Goal: Task Accomplishment & Management: Use online tool/utility

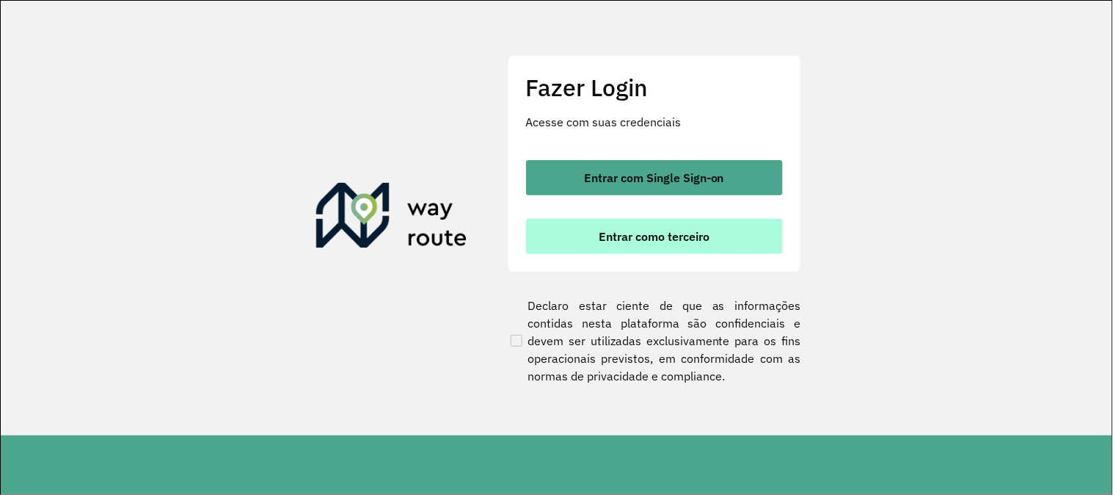
click at [747, 238] on button "Entrar como terceiro" at bounding box center [654, 236] width 257 height 35
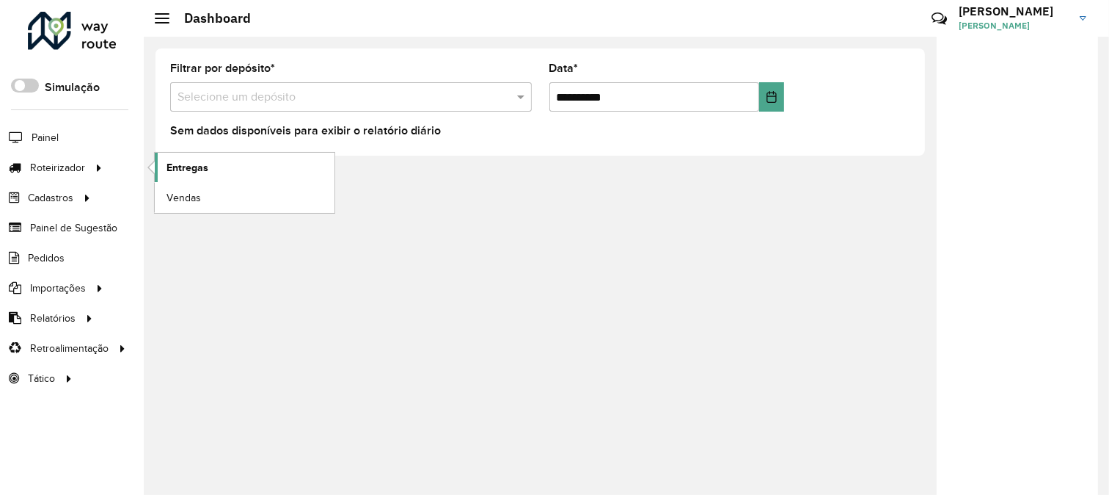
click at [197, 167] on span "Entregas" at bounding box center [188, 167] width 42 height 15
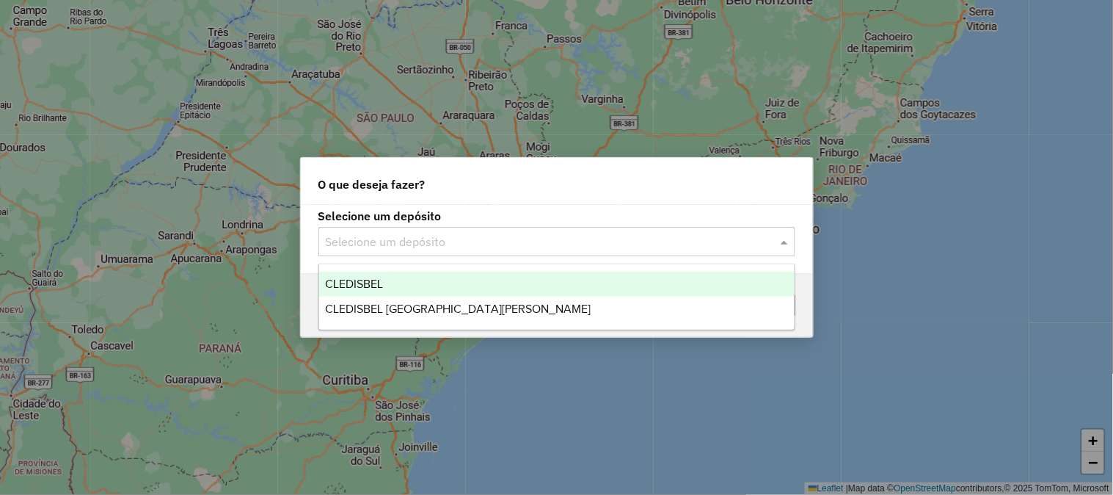
click at [453, 238] on input "text" at bounding box center [542, 242] width 433 height 18
click at [437, 275] on div "CLEDISBEL" at bounding box center [556, 283] width 475 height 25
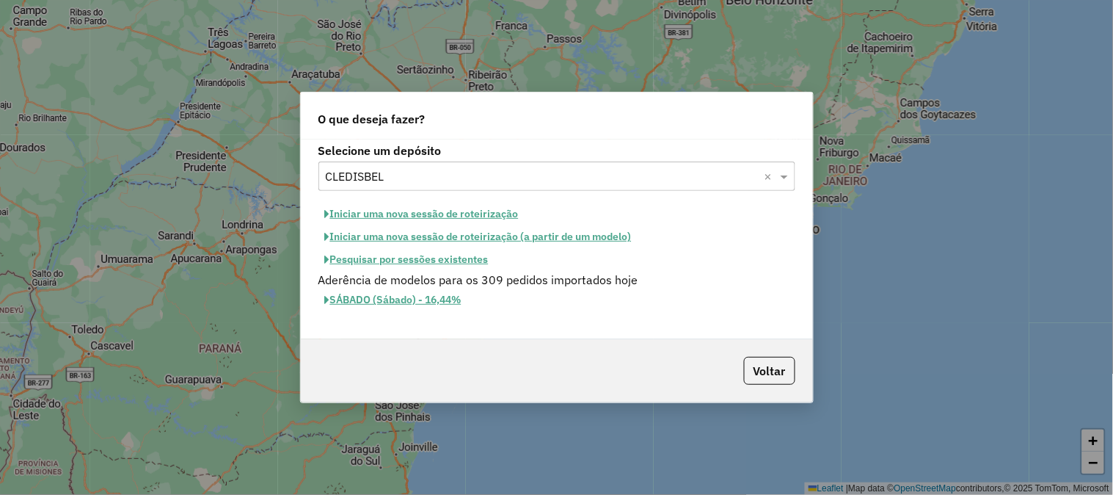
click at [467, 267] on button "Pesquisar por sessões existentes" at bounding box center [406, 259] width 177 height 23
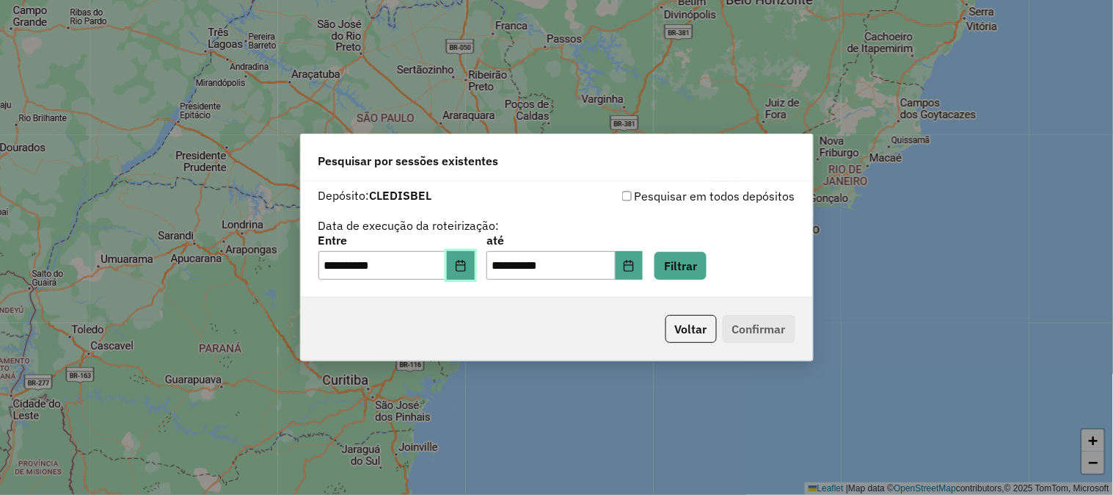
click at [467, 258] on button "Choose Date" at bounding box center [461, 265] width 28 height 29
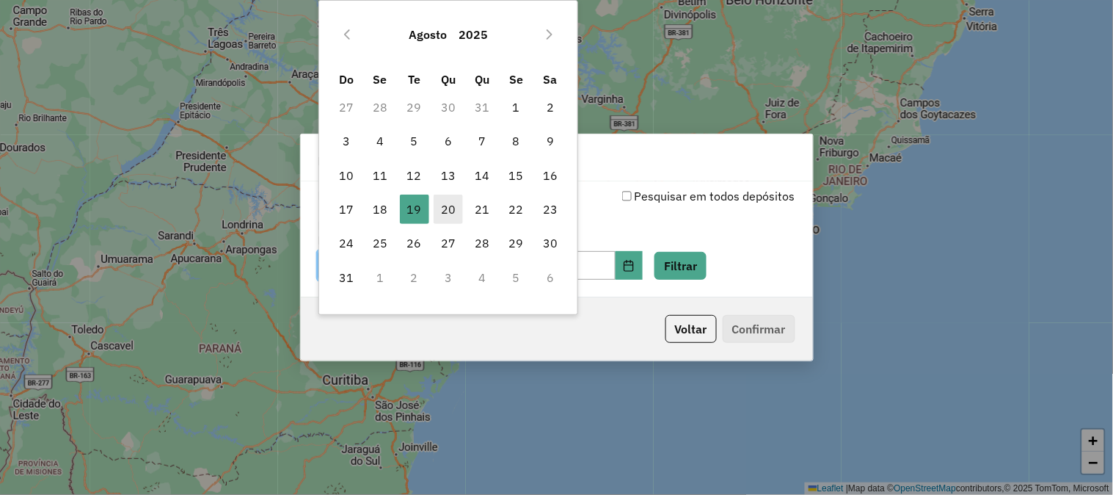
click at [445, 208] on span "20" at bounding box center [448, 208] width 29 height 29
type input "**********"
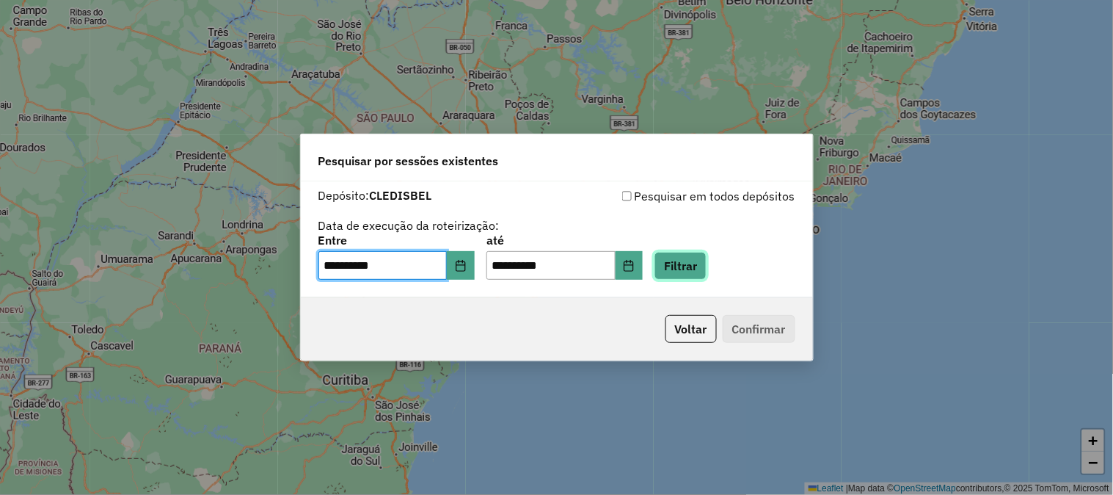
click at [702, 265] on button "Filtrar" at bounding box center [681, 266] width 52 height 28
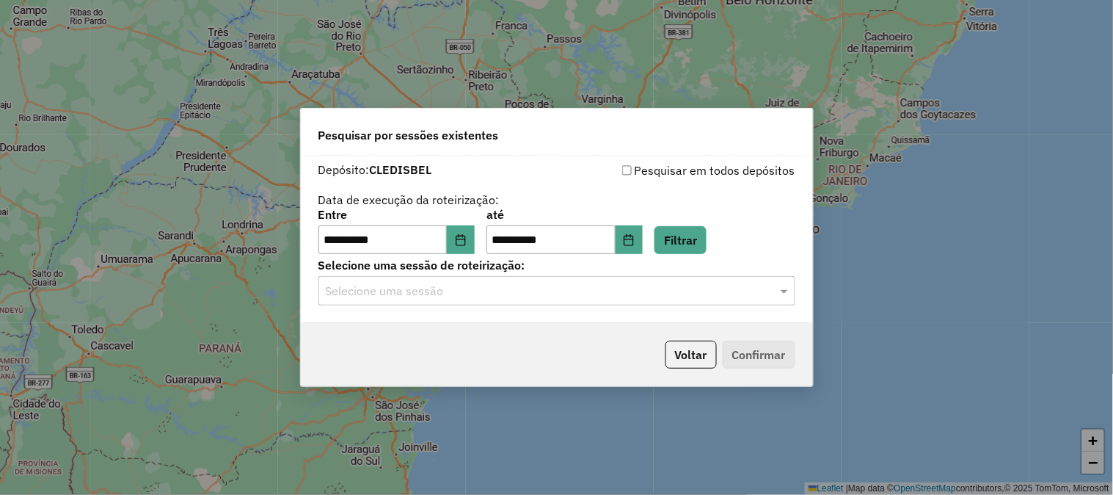
click at [436, 299] on hb-app "**********" at bounding box center [556, 247] width 1113 height 495
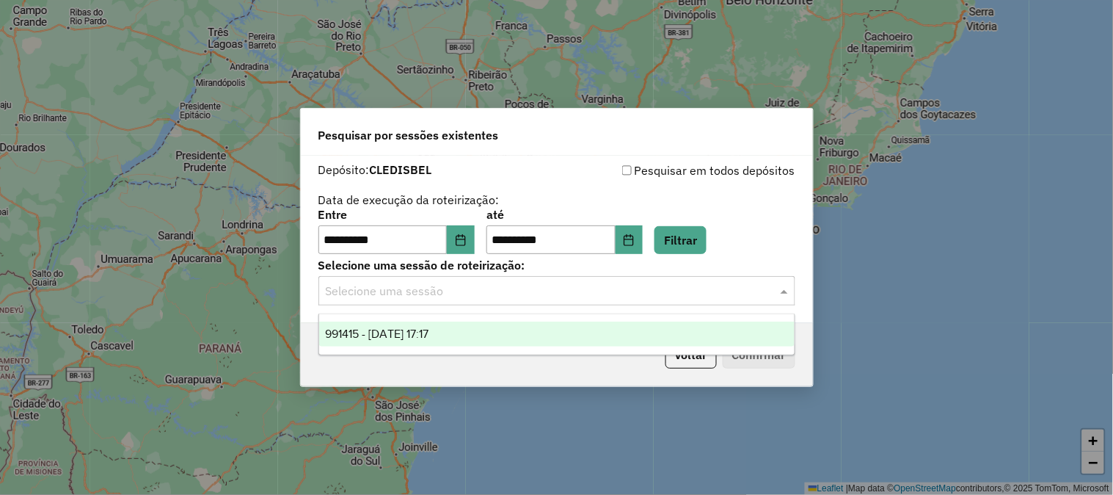
click at [470, 291] on input "text" at bounding box center [542, 291] width 433 height 18
click at [471, 328] on div "991415 - 20/08/2025 17:17" at bounding box center [556, 333] width 475 height 25
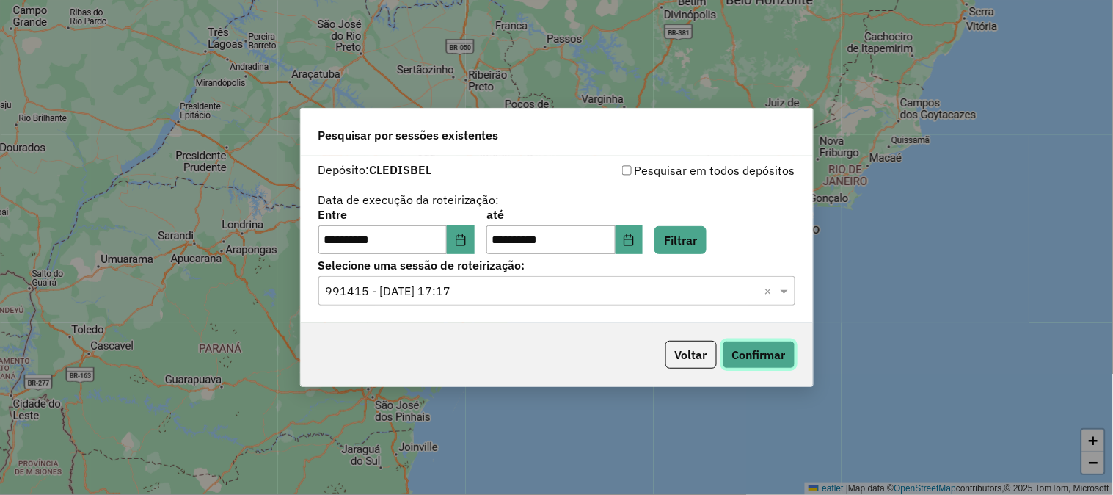
click at [774, 354] on button "Confirmar" at bounding box center [759, 354] width 73 height 28
click at [692, 353] on button "Voltar" at bounding box center [691, 354] width 51 height 28
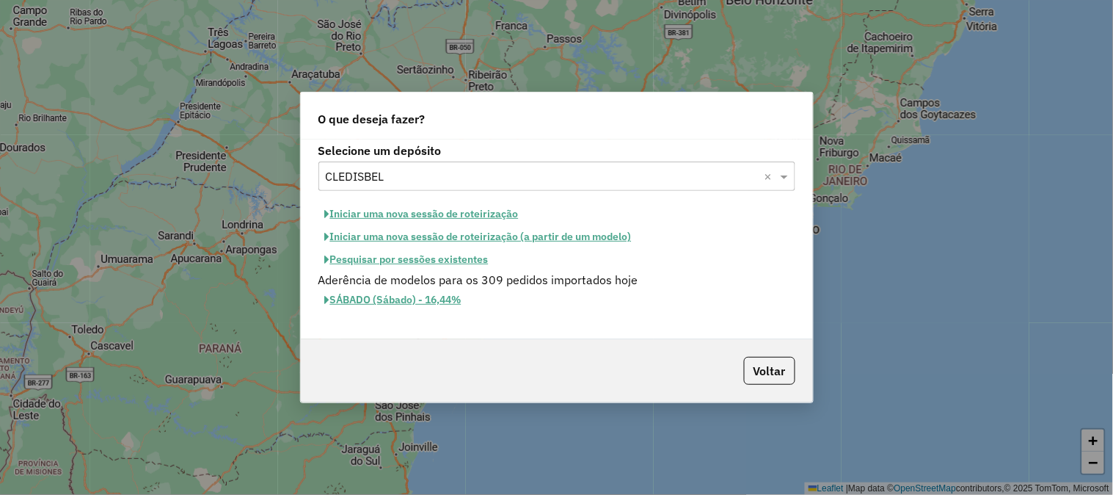
click at [506, 177] on input "text" at bounding box center [542, 177] width 433 height 18
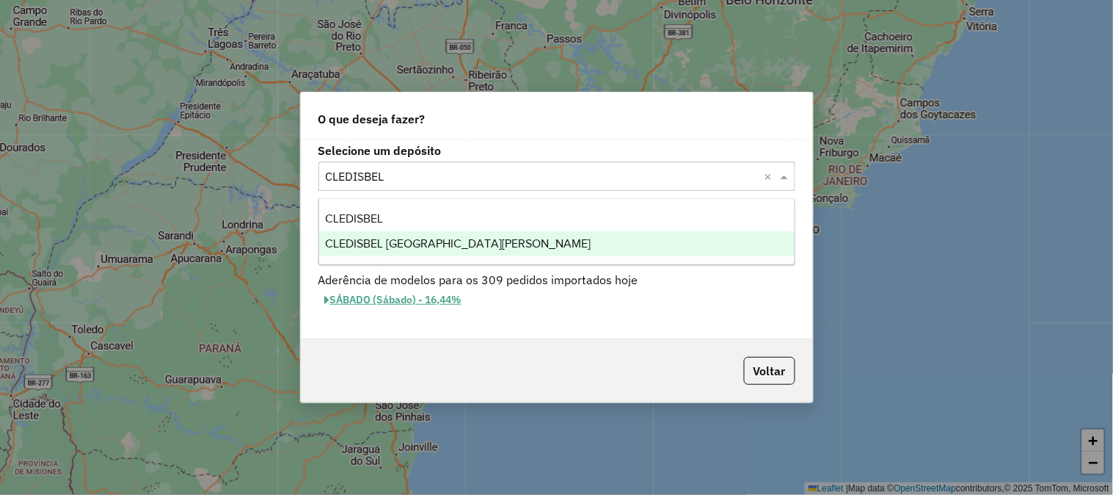
click at [461, 233] on div "CLEDISBEL PORTO CALVO" at bounding box center [556, 243] width 475 height 25
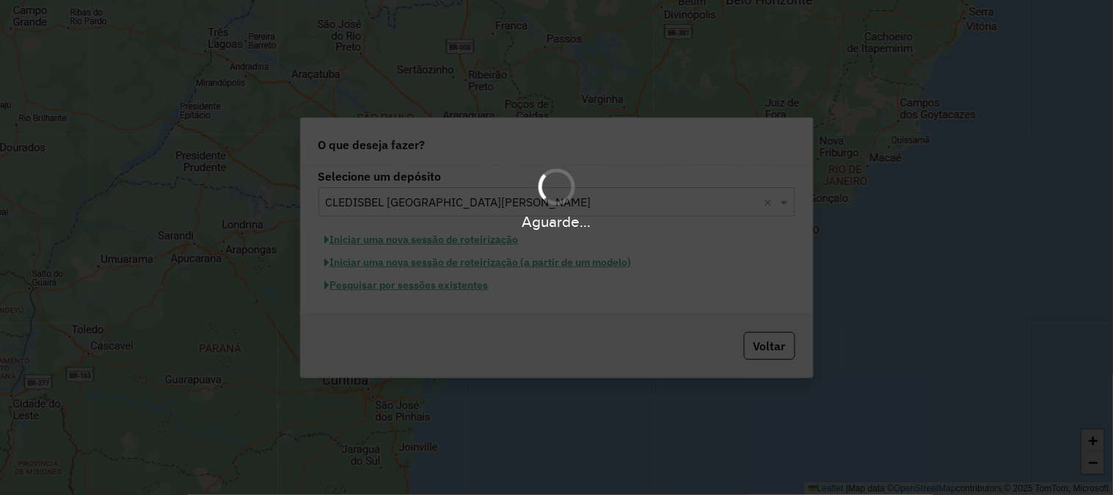
click at [467, 291] on button "Pesquisar por sessões existentes" at bounding box center [406, 285] width 177 height 23
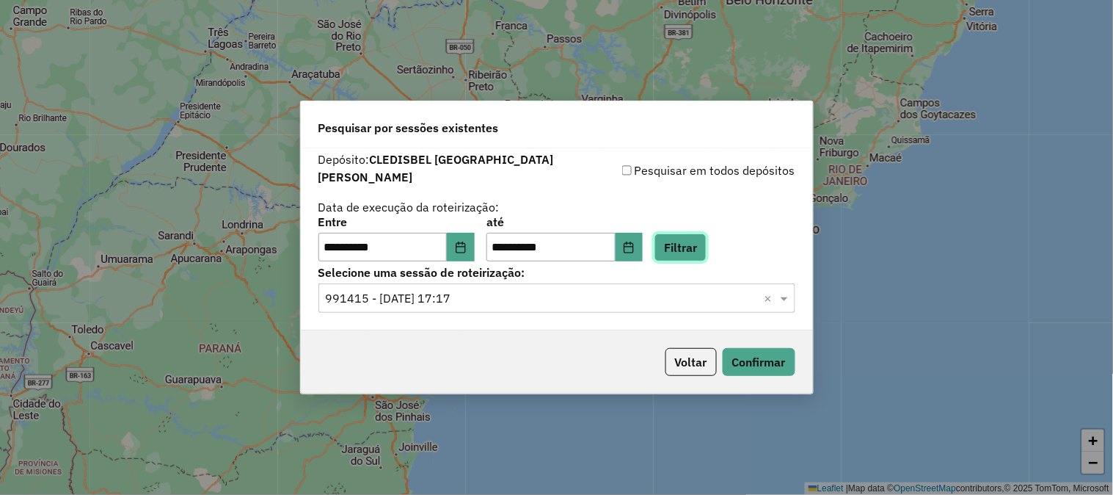
click at [705, 247] on button "Filtrar" at bounding box center [681, 247] width 52 height 28
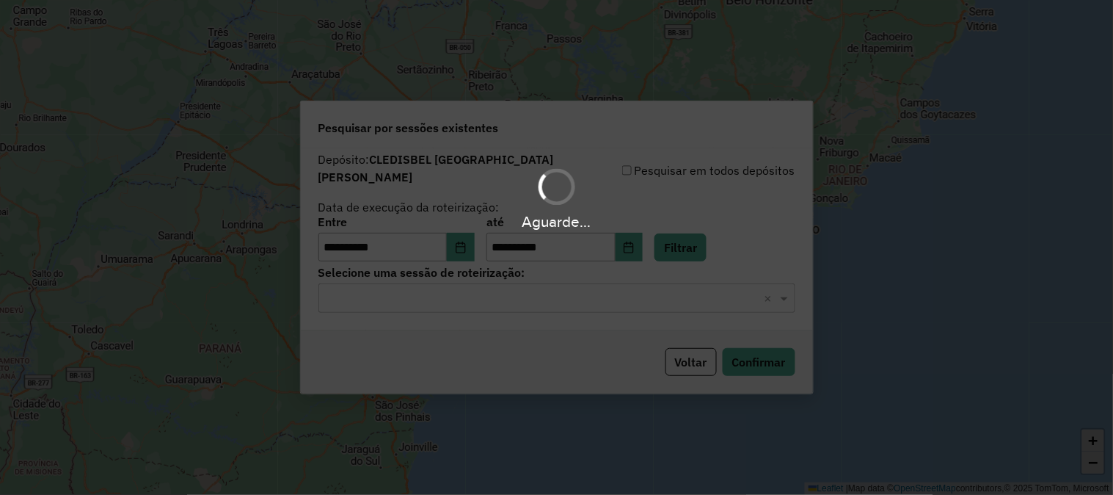
click at [445, 284] on div "Aguarde..." at bounding box center [556, 247] width 1113 height 495
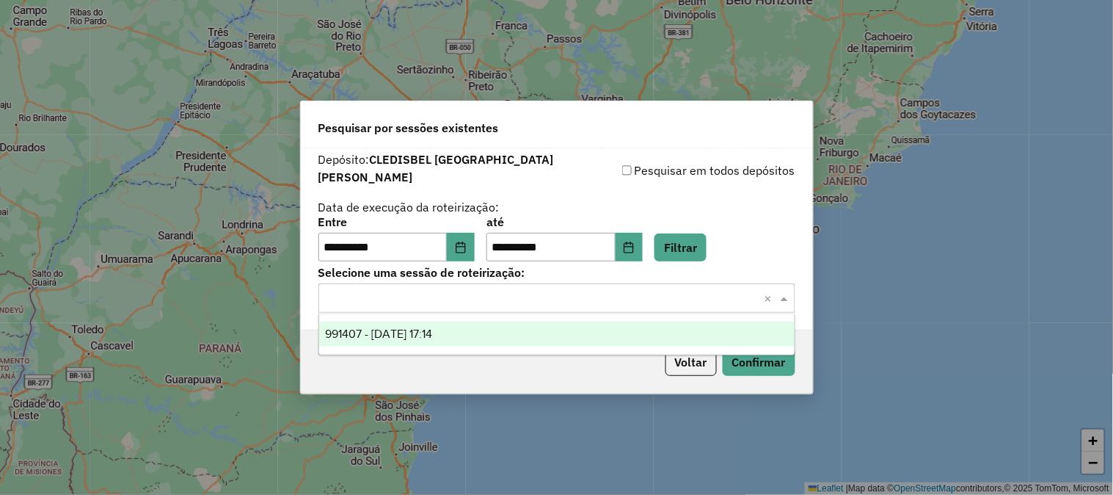
click at [445, 291] on input "text" at bounding box center [542, 299] width 433 height 18
click at [432, 331] on span "991407 - 20/08/2025 17:14" at bounding box center [378, 333] width 107 height 12
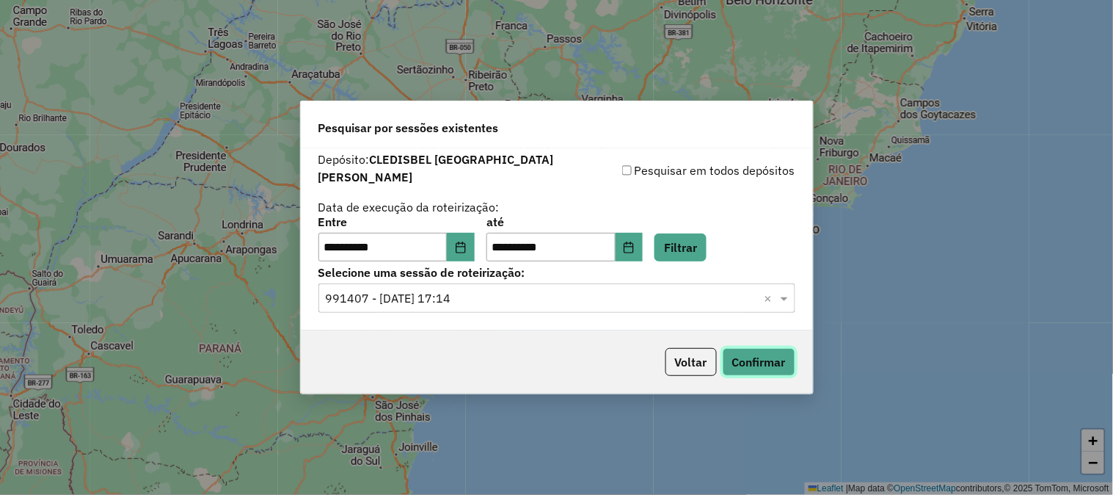
click at [767, 350] on button "Confirmar" at bounding box center [759, 362] width 73 height 28
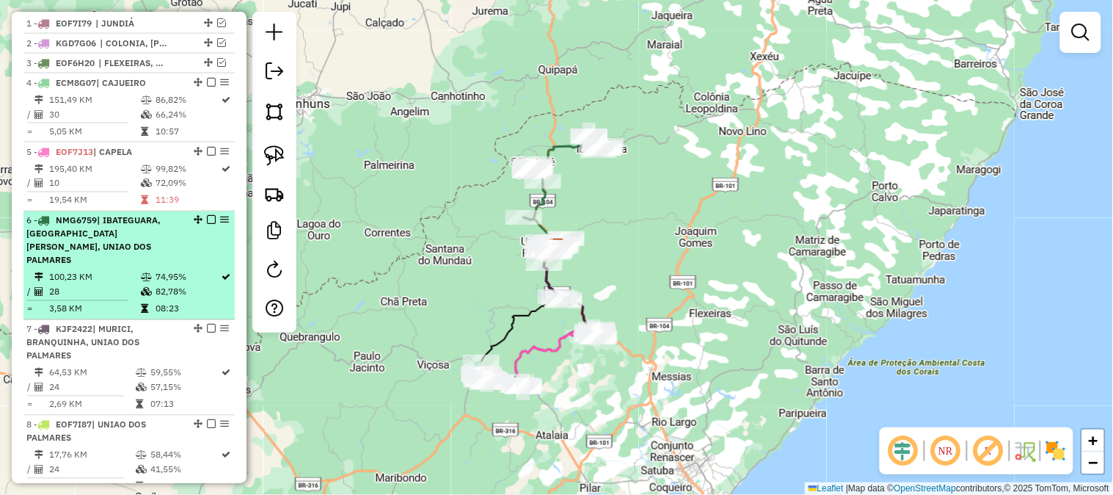
scroll to position [570, 0]
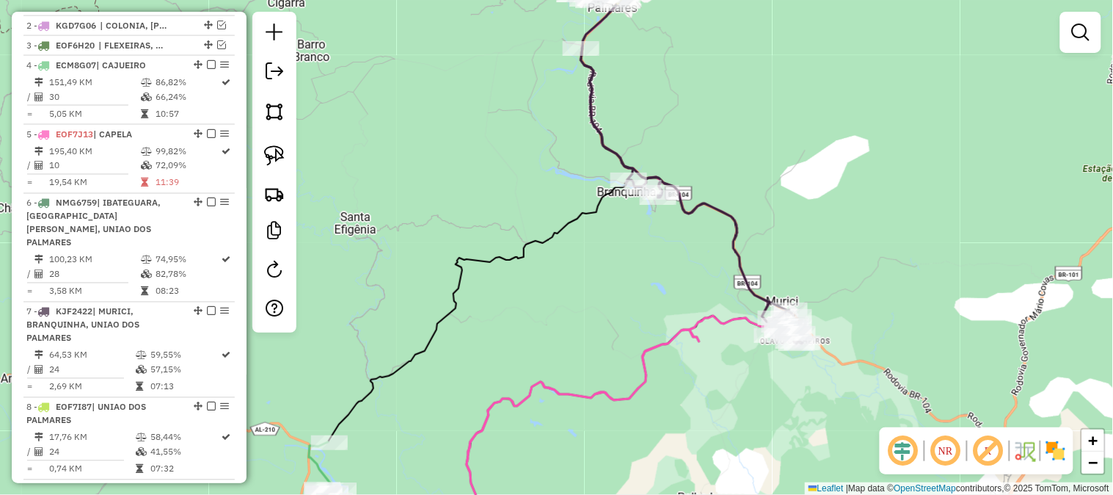
drag, startPoint x: 595, startPoint y: 374, endPoint x: 634, endPoint y: 253, distance: 127.2
click at [633, 255] on div "Janela de atendimento Grade de atendimento Capacidade Transportadoras Veículos …" at bounding box center [556, 247] width 1113 height 495
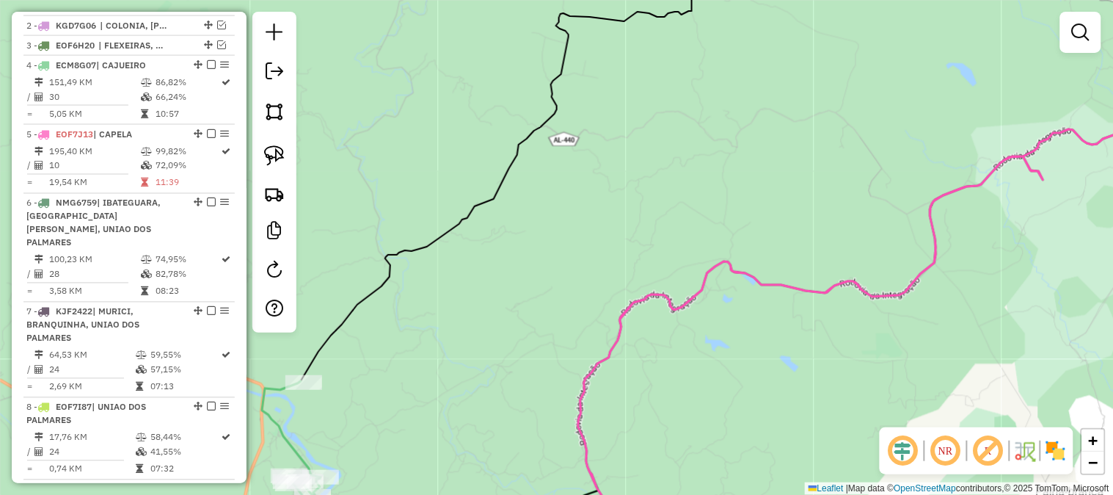
drag, startPoint x: 646, startPoint y: 183, endPoint x: 497, endPoint y: 431, distance: 288.7
click at [497, 431] on div "Janela de atendimento Grade de atendimento Capacidade Transportadoras Veículos …" at bounding box center [556, 247] width 1113 height 495
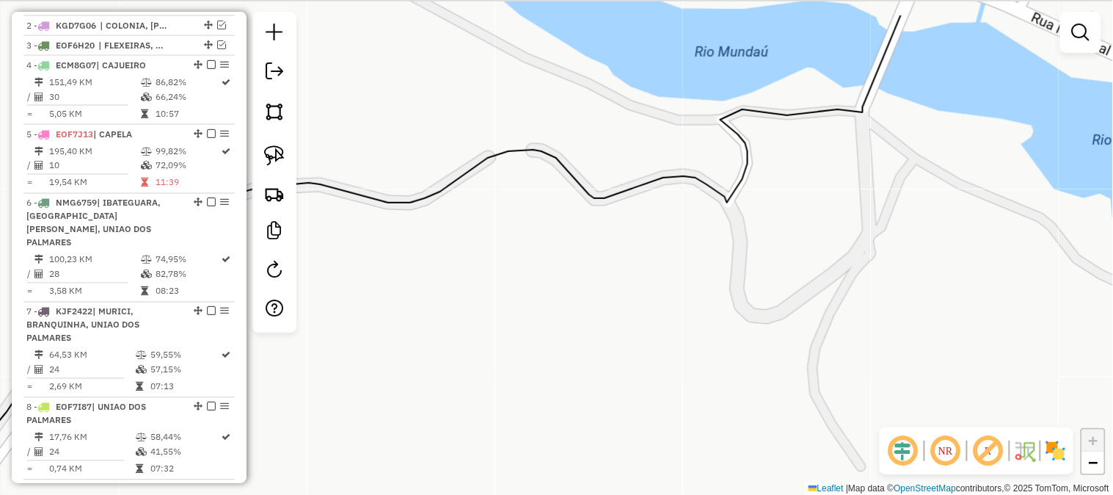
drag, startPoint x: 515, startPoint y: 192, endPoint x: 525, endPoint y: 264, distance: 73.3
click at [525, 264] on div "Janela de atendimento Grade de atendimento Capacidade Transportadoras Veículos …" at bounding box center [556, 247] width 1113 height 495
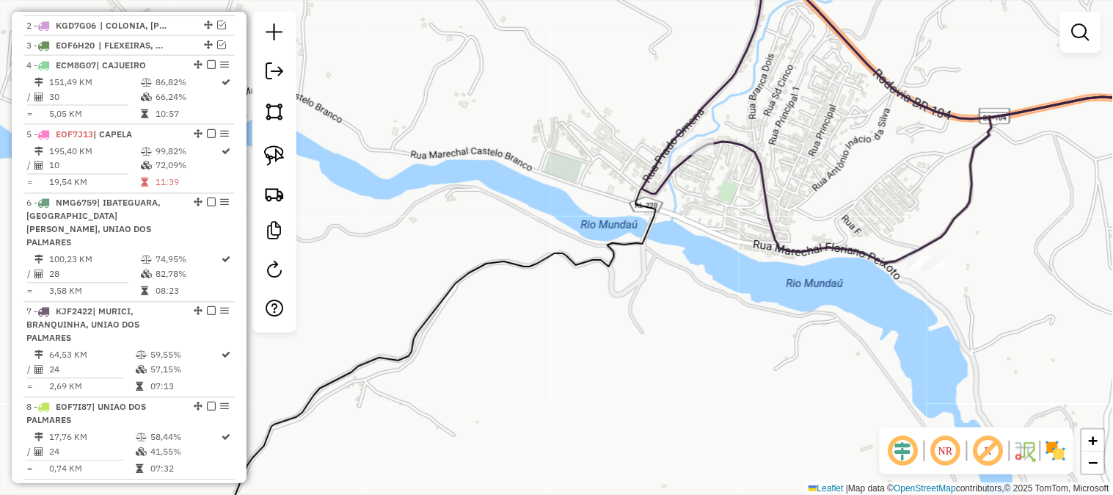
drag, startPoint x: 635, startPoint y: 349, endPoint x: 643, endPoint y: 355, distance: 11.0
click at [643, 355] on div "Janela de atendimento Grade de atendimento Capacidade Transportadoras Veículos …" at bounding box center [556, 247] width 1113 height 495
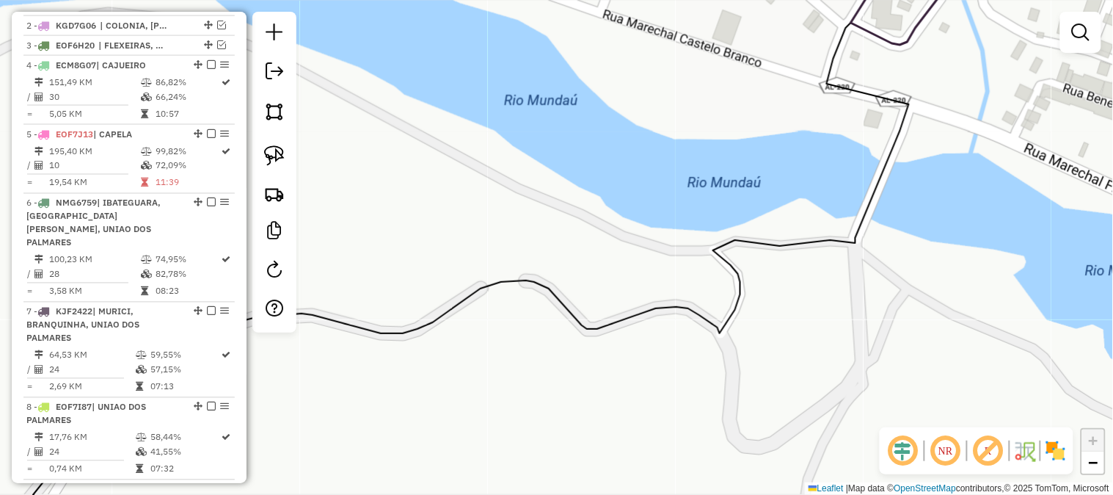
drag, startPoint x: 525, startPoint y: 330, endPoint x: 641, endPoint y: 356, distance: 118.7
click at [640, 356] on div "Janela de atendimento Grade de atendimento Capacidade Transportadoras Veículos …" at bounding box center [556, 247] width 1113 height 495
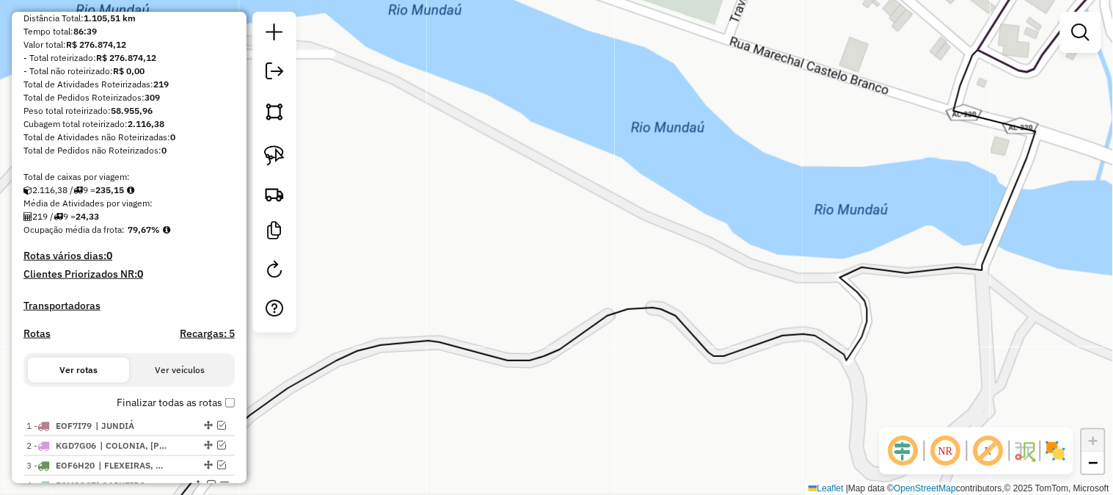
scroll to position [0, 0]
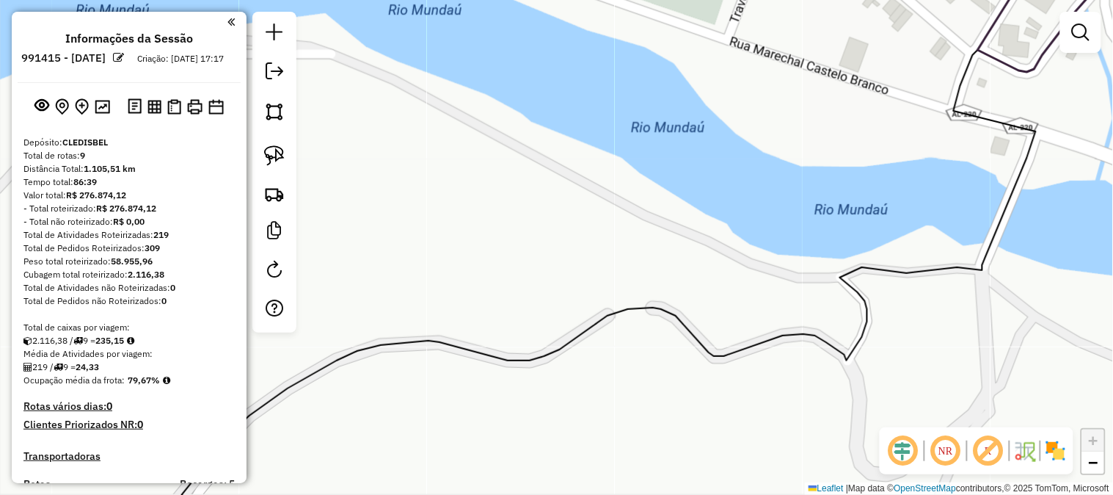
click at [228, 22] on em at bounding box center [230, 21] width 7 height 13
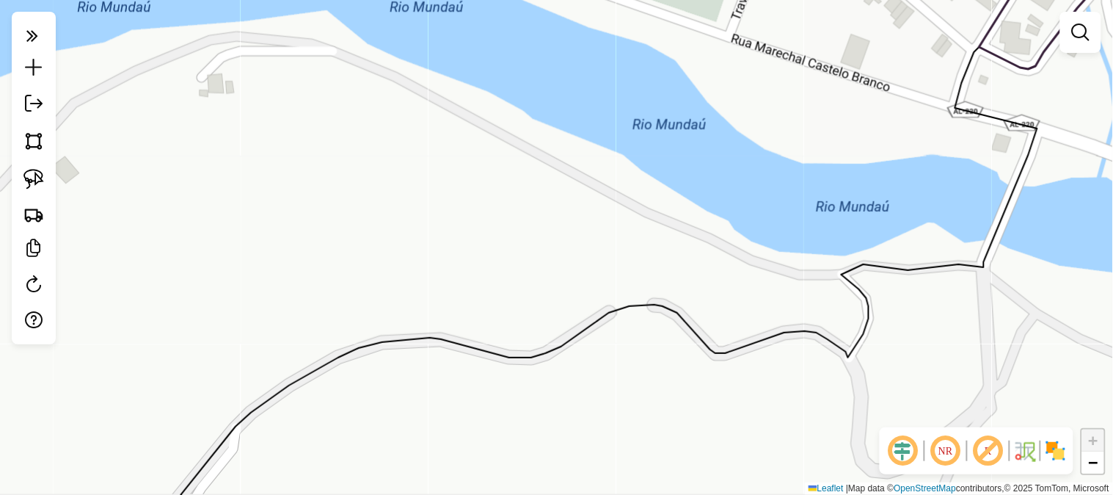
drag, startPoint x: 532, startPoint y: 294, endPoint x: 483, endPoint y: 249, distance: 66.5
click at [483, 249] on div "Janela de atendimento Grade de atendimento Capacidade Transportadoras Veículos …" at bounding box center [556, 247] width 1113 height 495
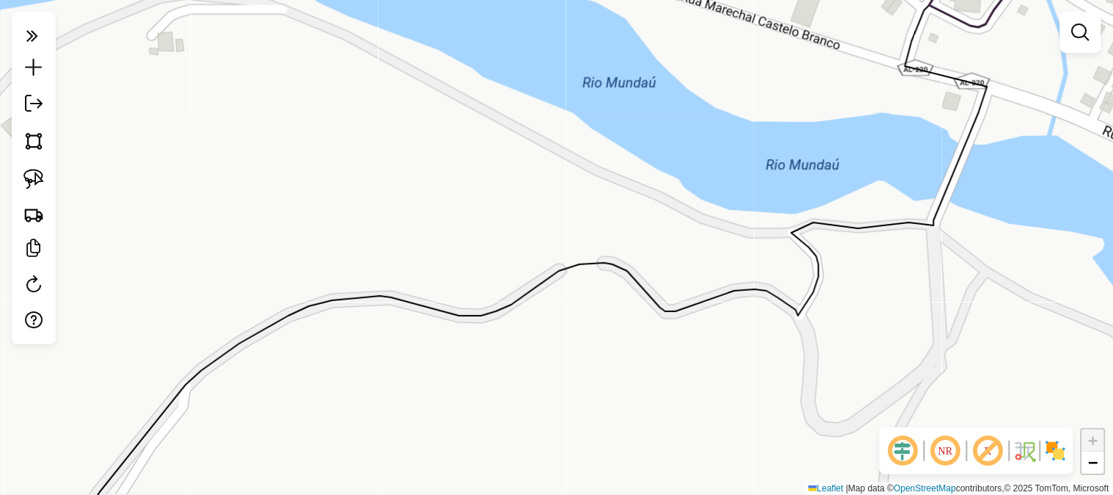
drag, startPoint x: 890, startPoint y: 492, endPoint x: 956, endPoint y: 494, distance: 66.1
click at [956, 494] on div "Leaflet | Map data © OpenStreetMap contributors,© 2025 TomTom, Microsoft" at bounding box center [959, 488] width 308 height 12
copy div "OpenStreetMap"
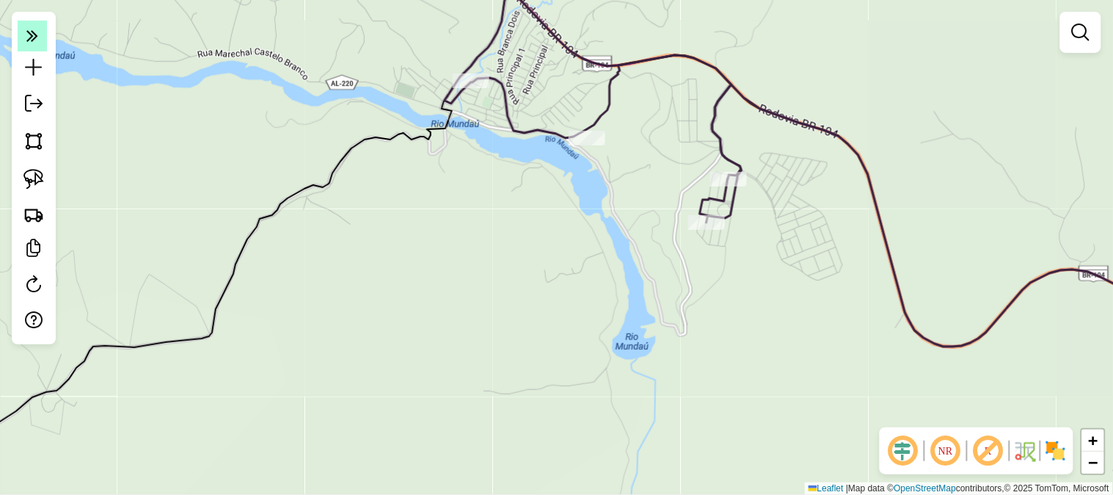
click at [29, 32] on icon at bounding box center [32, 35] width 12 height 21
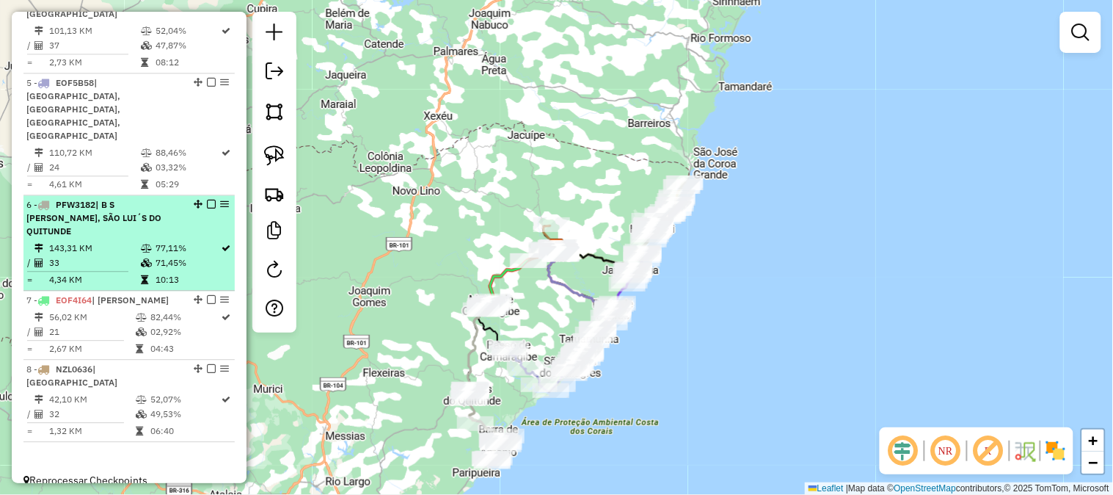
scroll to position [823, 0]
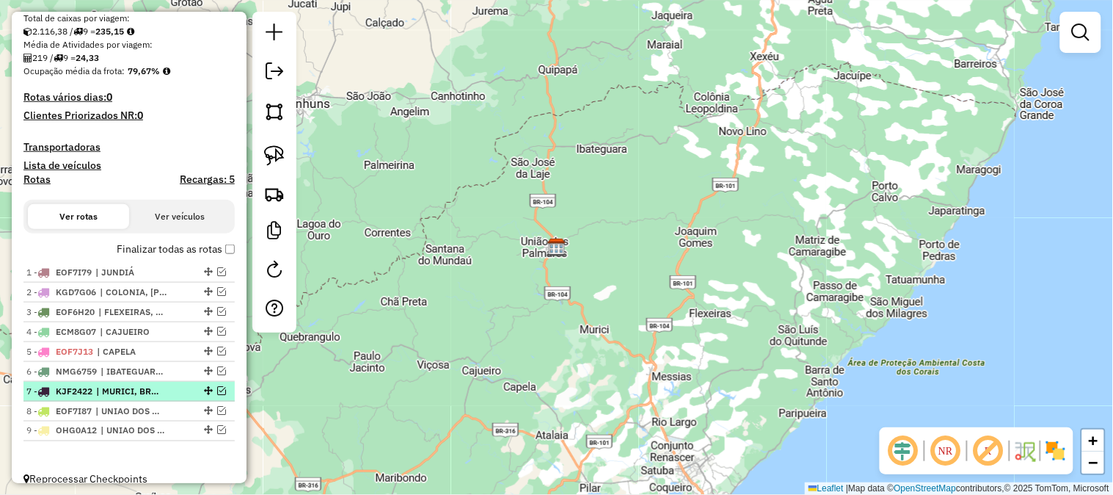
scroll to position [338, 0]
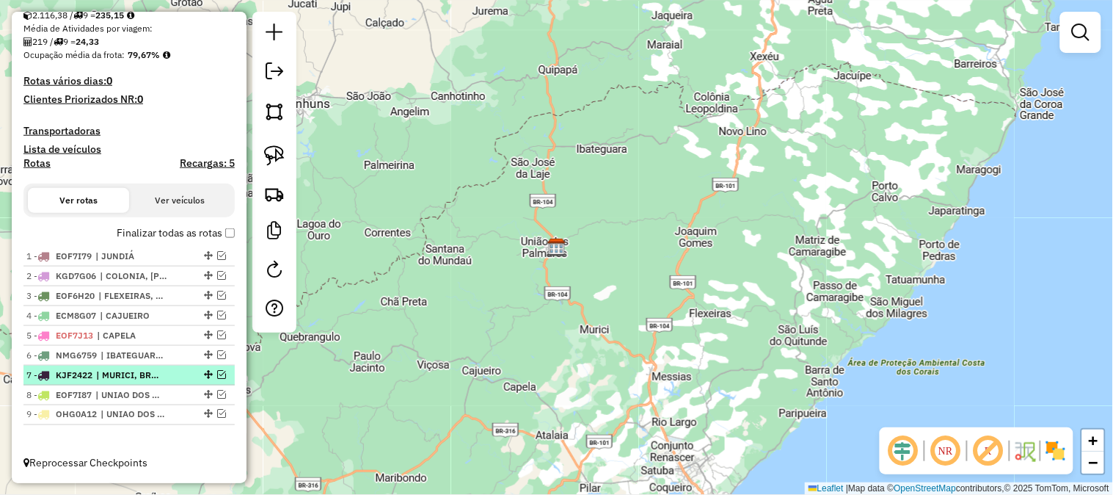
click at [217, 374] on em at bounding box center [221, 374] width 9 height 9
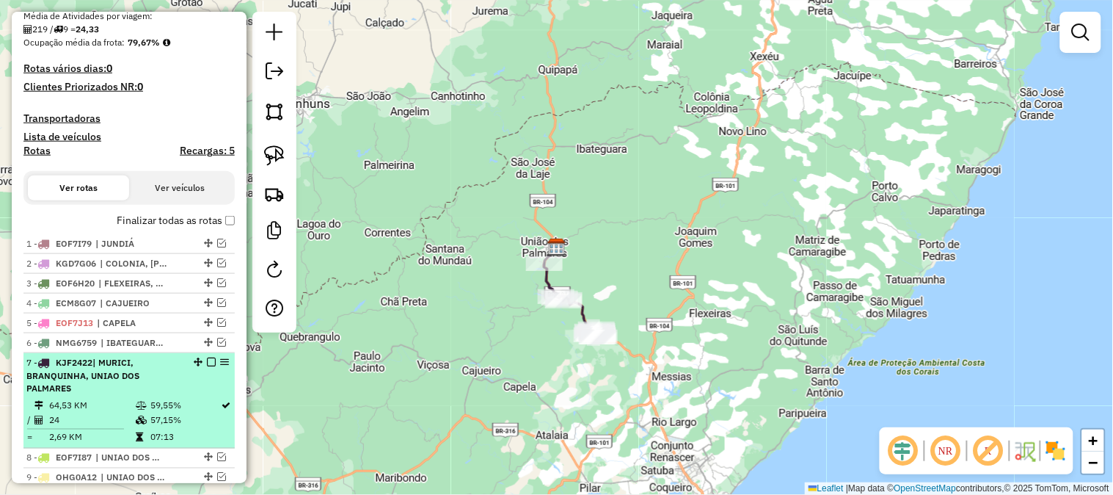
click at [209, 366] on em at bounding box center [211, 361] width 9 height 9
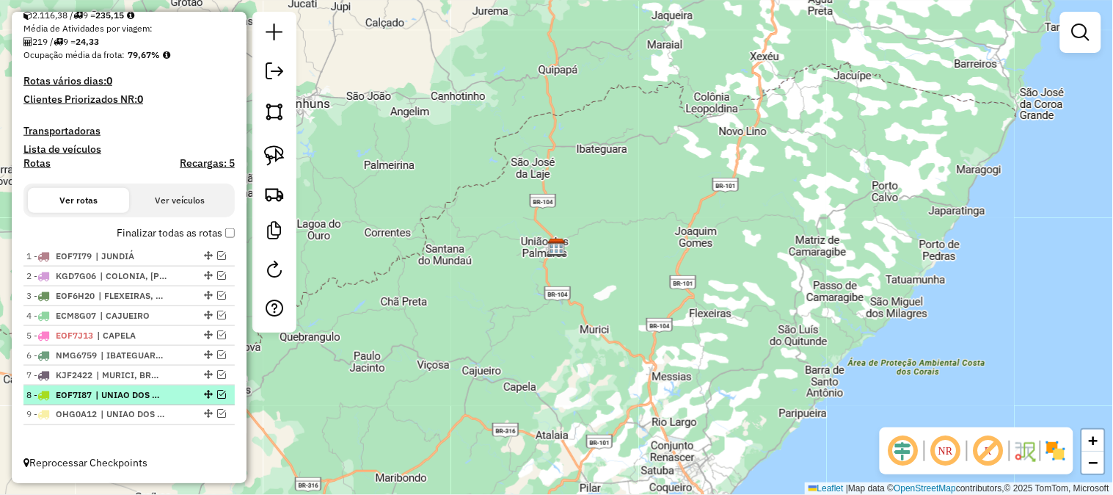
click at [217, 395] on em at bounding box center [221, 394] width 9 height 9
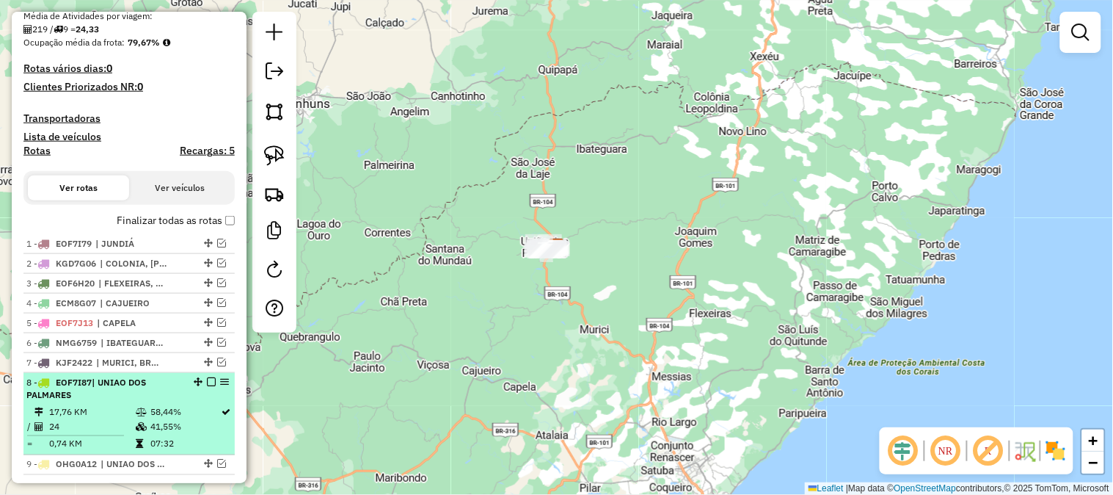
click at [208, 386] on em at bounding box center [211, 381] width 9 height 9
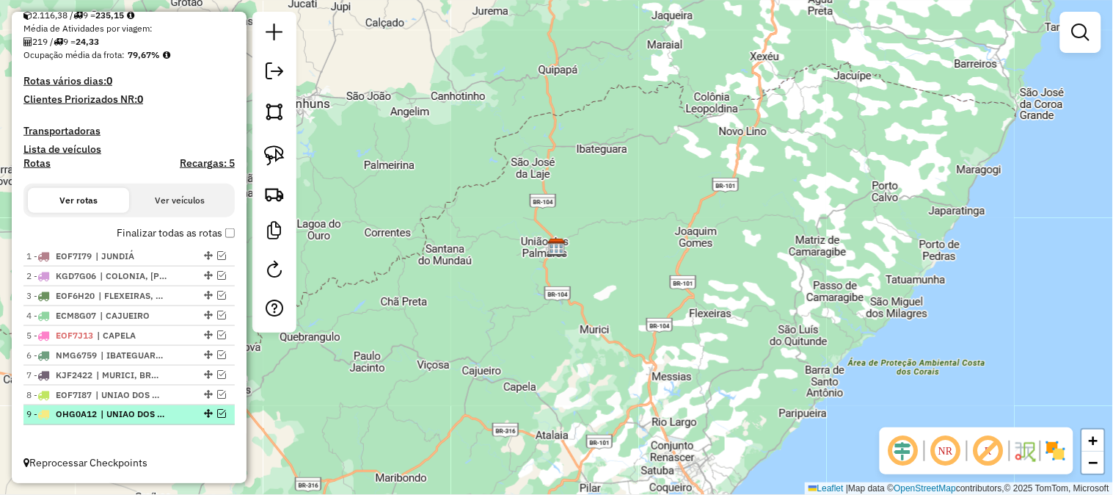
click at [218, 415] on em at bounding box center [221, 413] width 9 height 9
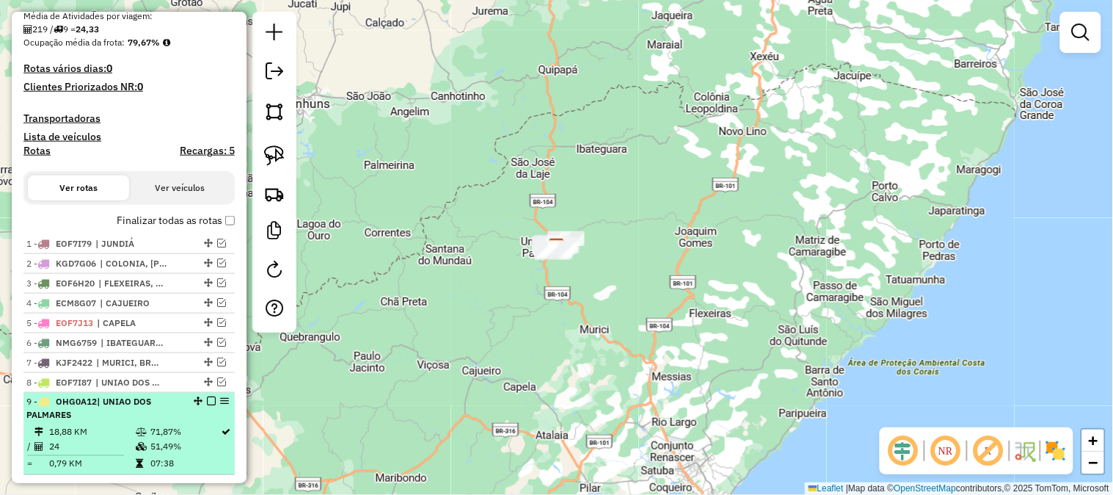
click at [208, 406] on em at bounding box center [211, 401] width 9 height 9
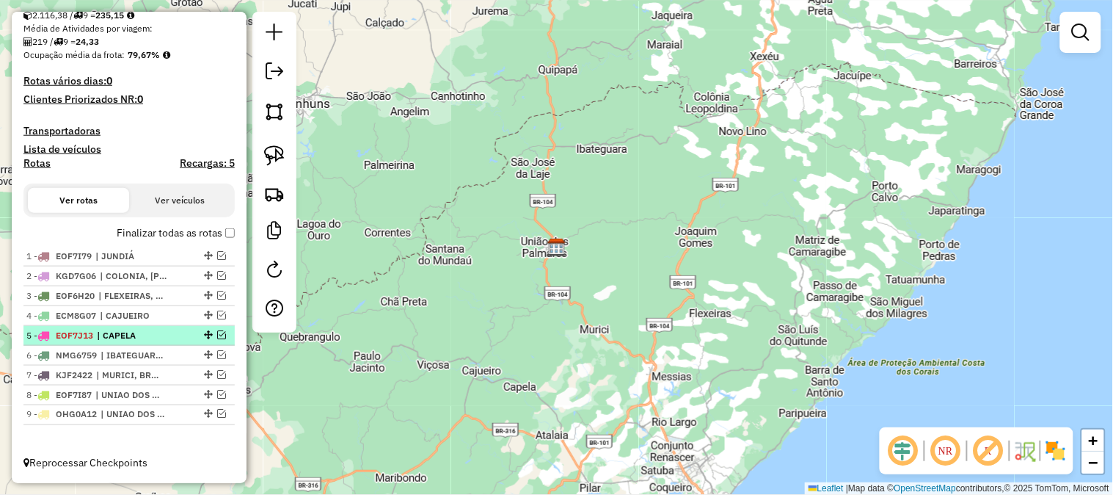
click at [219, 336] on em at bounding box center [221, 334] width 9 height 9
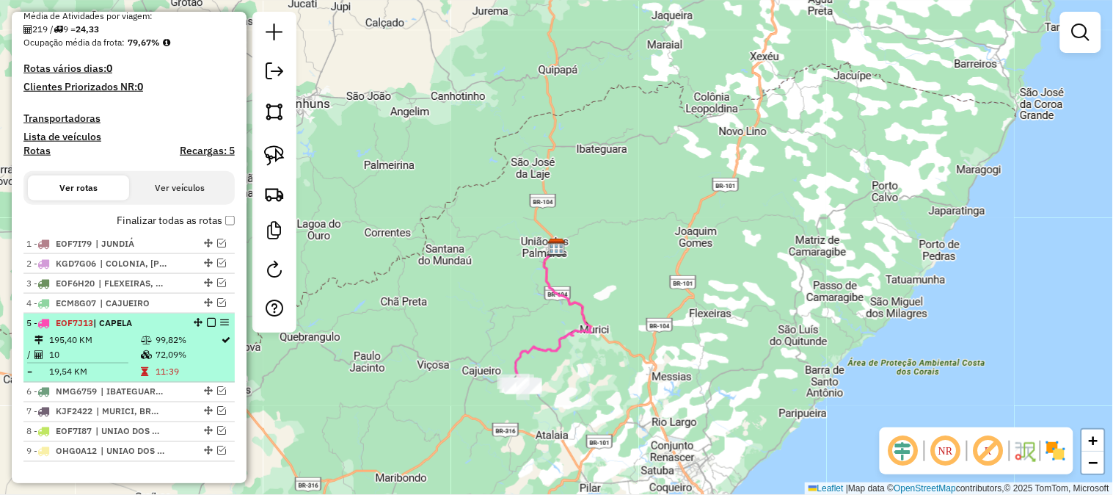
click at [209, 327] on em at bounding box center [211, 322] width 9 height 9
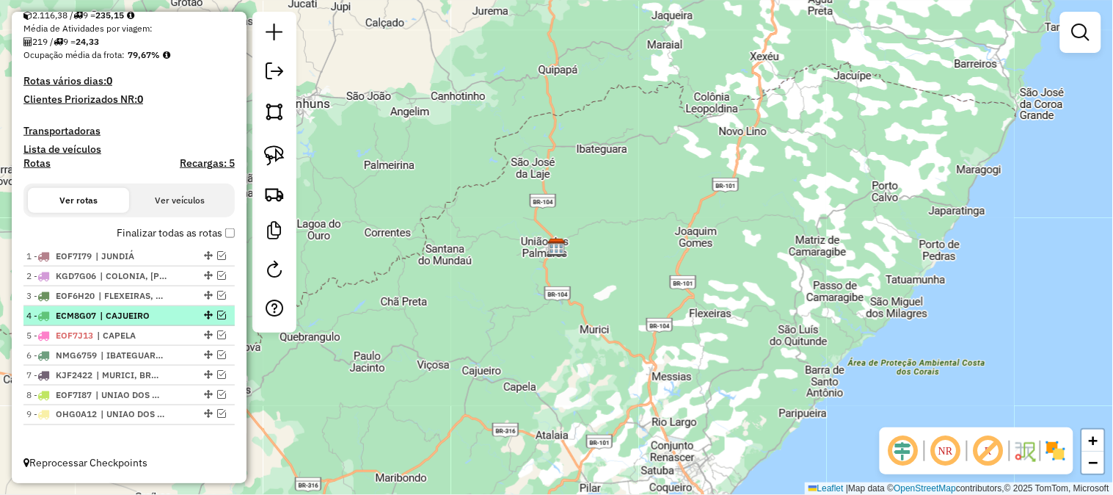
click at [222, 314] on em at bounding box center [221, 314] width 9 height 9
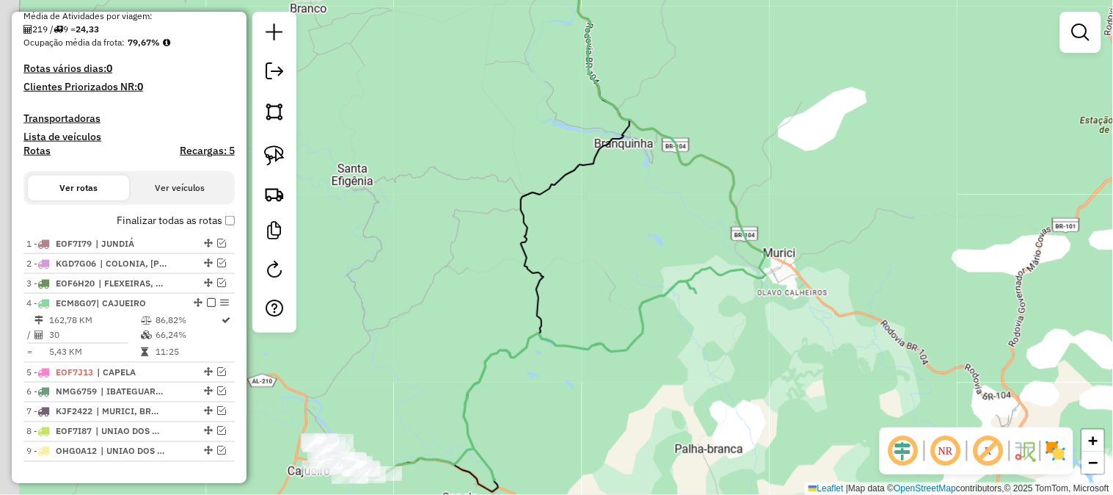
drag, startPoint x: 561, startPoint y: 341, endPoint x: 635, endPoint y: 253, distance: 115.6
click at [632, 257] on div "Janela de atendimento Grade de atendimento Capacidade Transportadoras Veículos …" at bounding box center [556, 247] width 1113 height 495
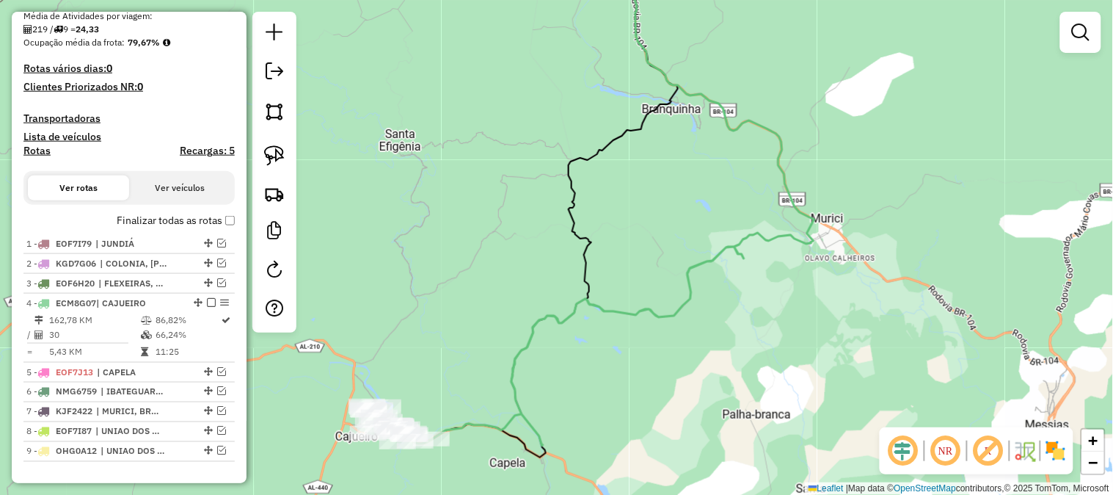
drag, startPoint x: 646, startPoint y: 255, endPoint x: 672, endPoint y: 269, distance: 29.2
click at [668, 269] on div "Janela de atendimento Grade de atendimento Capacidade Transportadoras Veículos …" at bounding box center [556, 247] width 1113 height 495
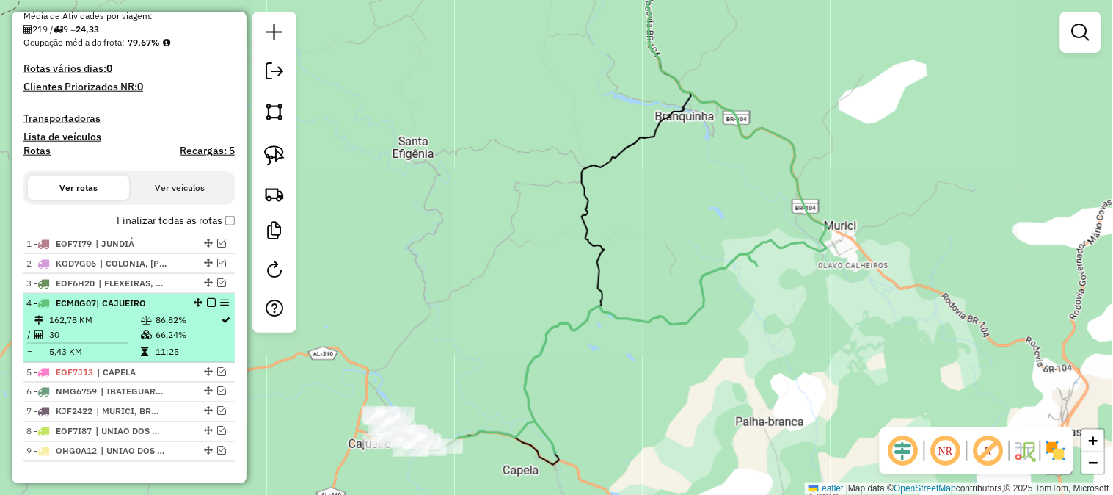
click at [211, 307] on em at bounding box center [211, 302] width 9 height 9
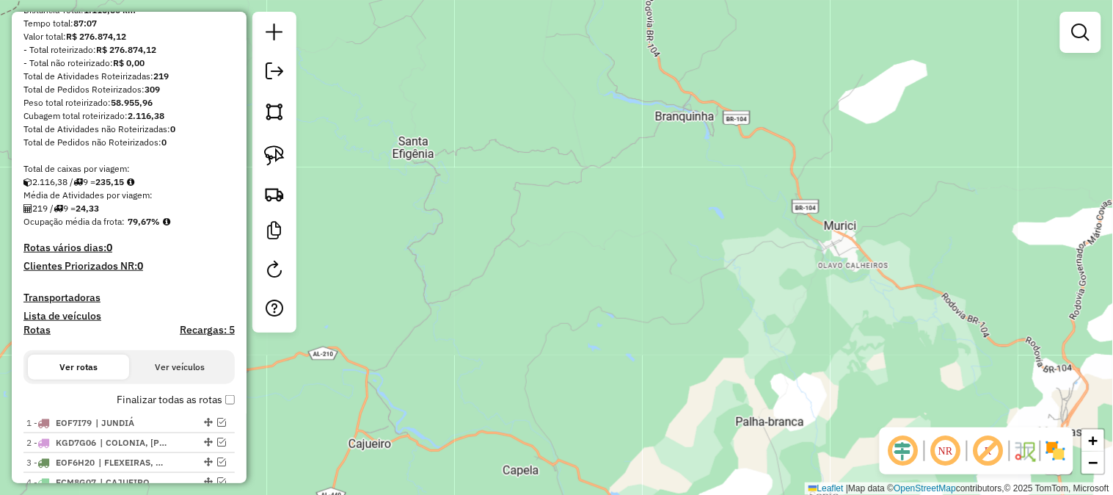
scroll to position [0, 0]
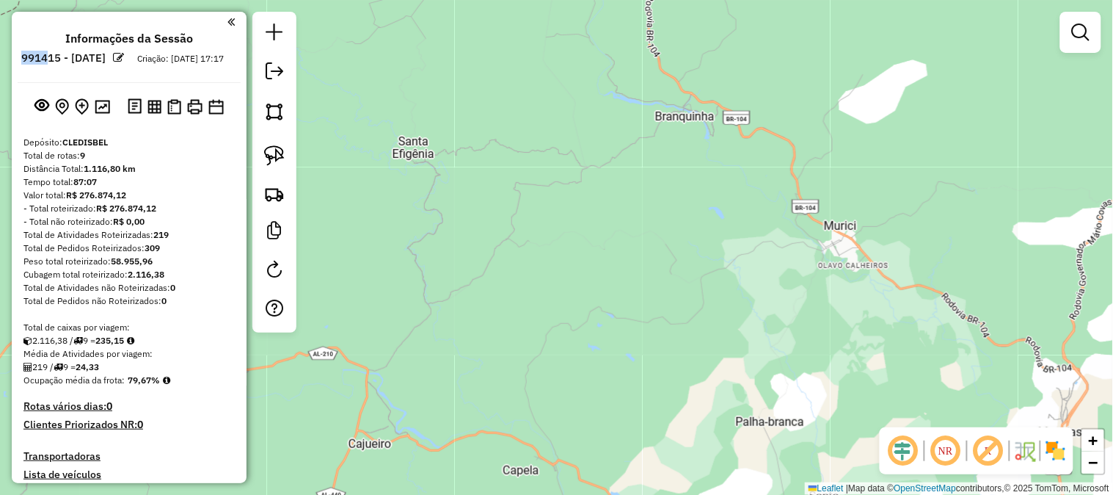
drag, startPoint x: 62, startPoint y: 54, endPoint x: 88, endPoint y: 57, distance: 26.6
click at [86, 57] on h6 "991415 - 20/08/2025" at bounding box center [63, 57] width 84 height 13
click at [65, 59] on h6 "991415 - 20/08/2025" at bounding box center [63, 57] width 84 height 13
click at [56, 70] on ul "Informações da Sessão 991415 - 20/08/2025 Criação: 19/08/2025 17:17" at bounding box center [129, 51] width 223 height 39
drag, startPoint x: 62, startPoint y: 57, endPoint x: 173, endPoint y: 59, distance: 110.8
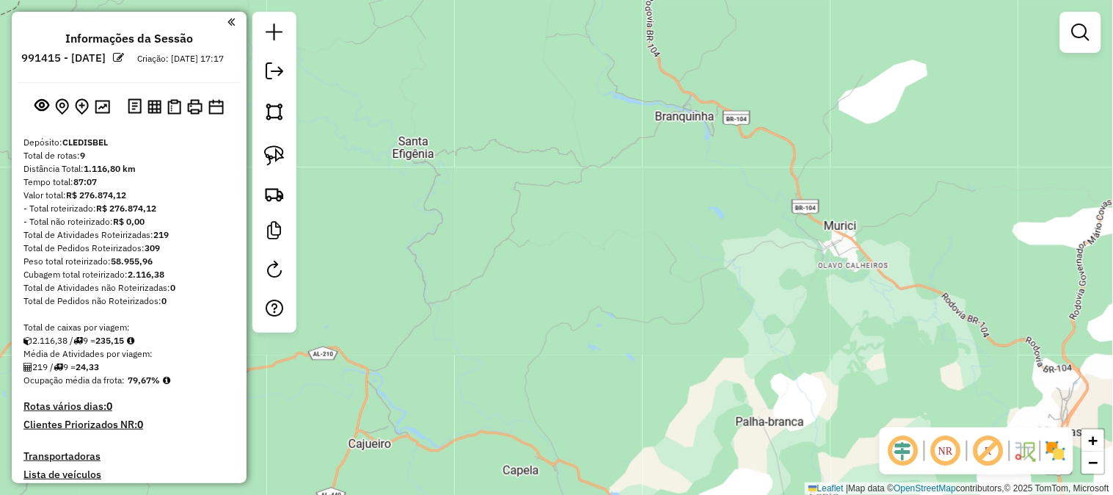
click at [109, 59] on li "991415 - 20/08/2025" at bounding box center [64, 60] width 92 height 19
copy h6 "991415 - 20/08/2025"
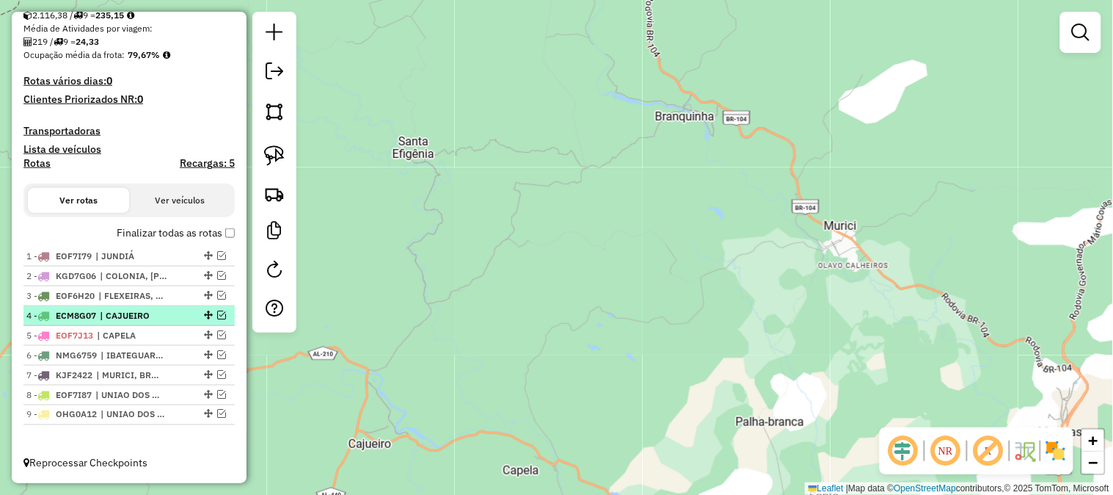
click at [219, 313] on em at bounding box center [221, 314] width 9 height 9
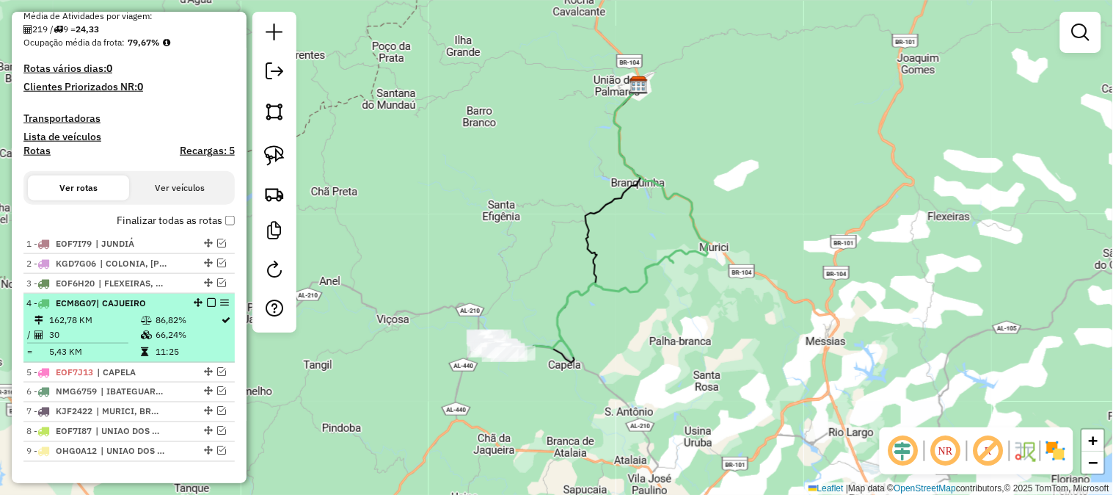
click at [208, 307] on em at bounding box center [211, 302] width 9 height 9
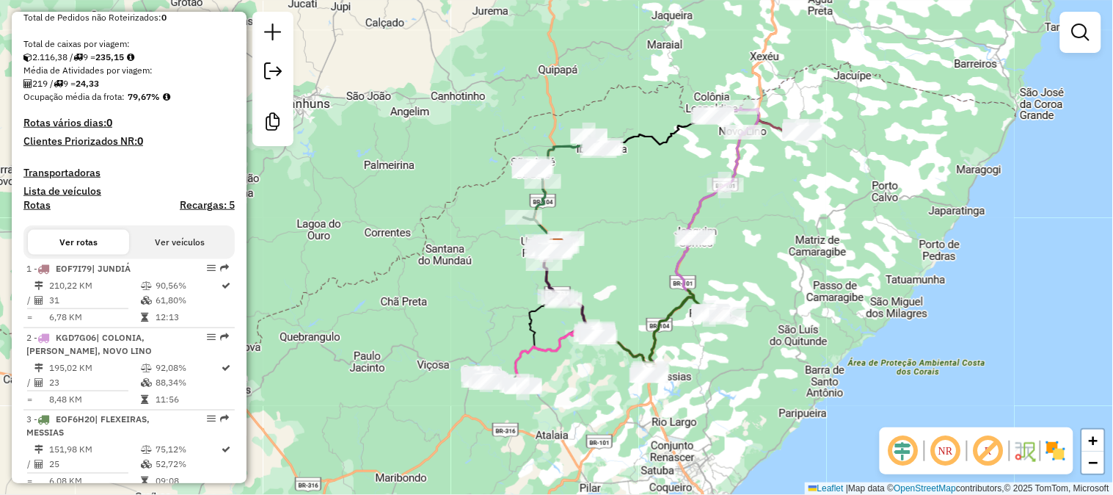
scroll to position [326, 0]
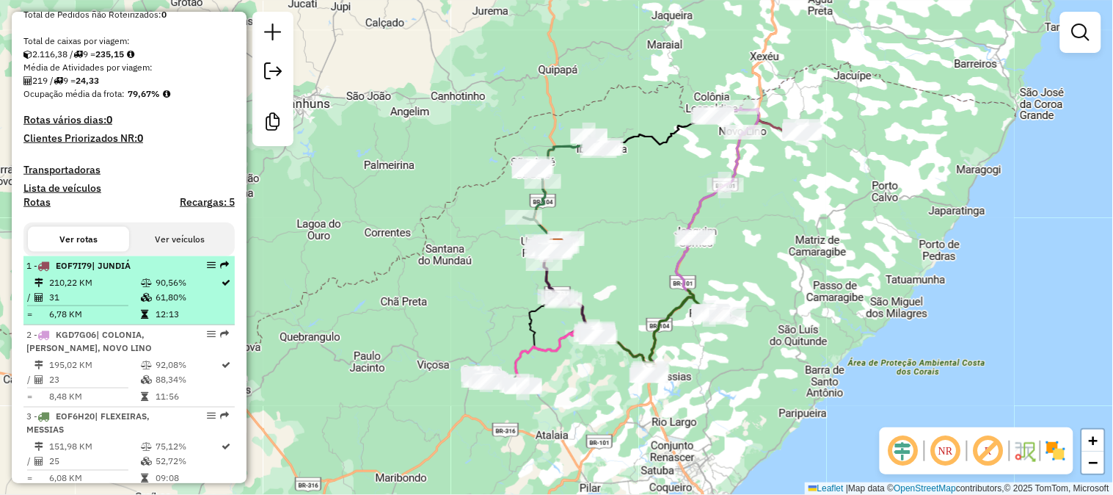
click at [125, 290] on td "210,22 KM" at bounding box center [94, 282] width 92 height 15
select select "**********"
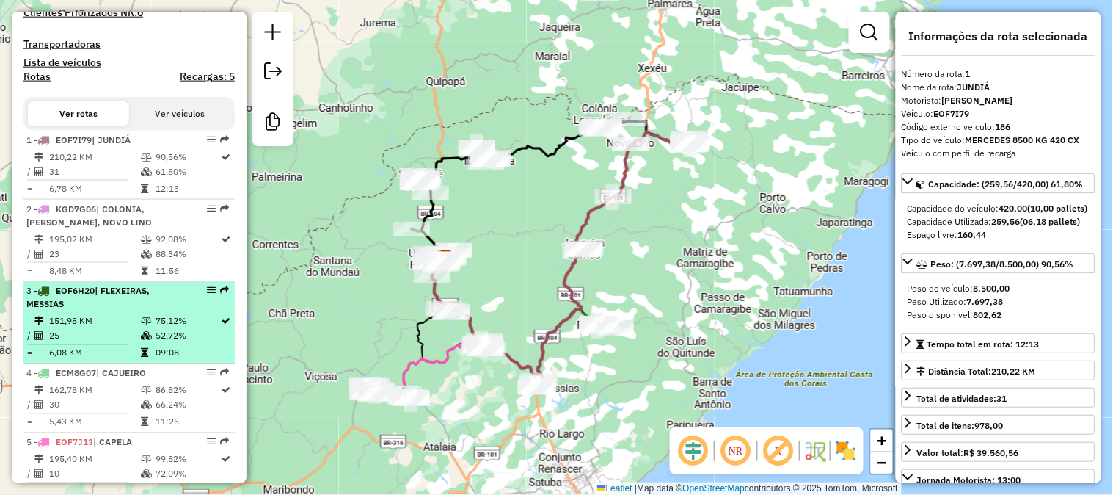
scroll to position [489, 0]
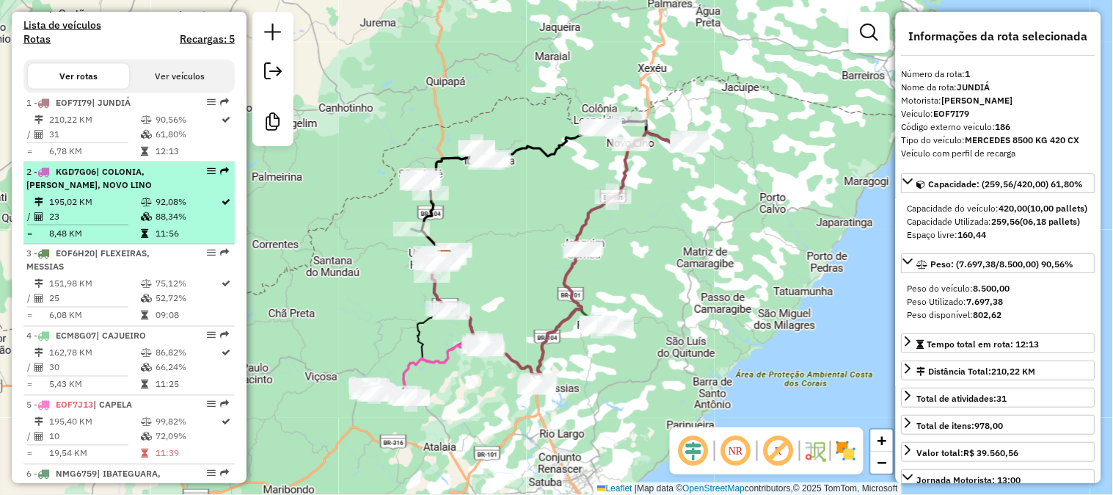
click at [134, 208] on td "195,02 KM" at bounding box center [94, 201] width 92 height 15
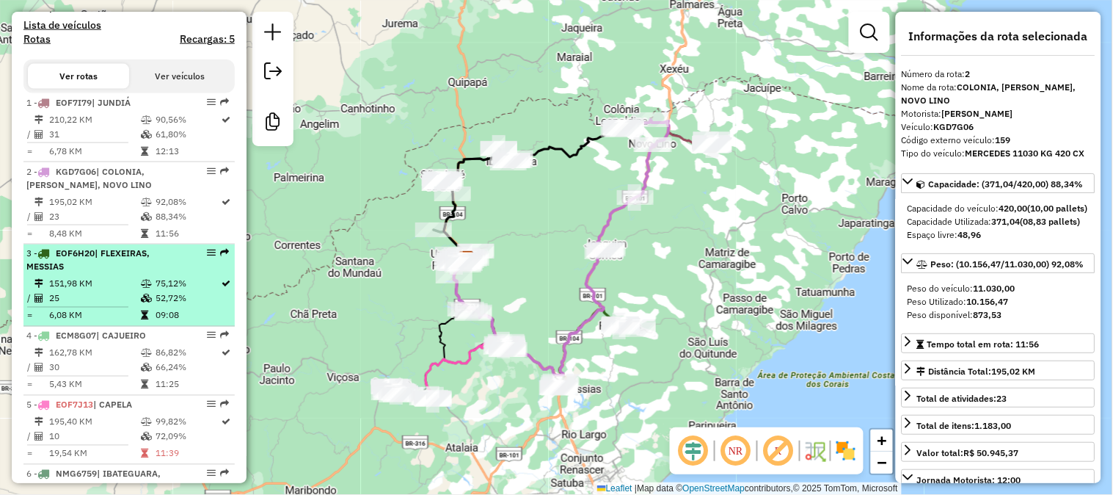
click at [134, 291] on td "151,98 KM" at bounding box center [94, 284] width 92 height 15
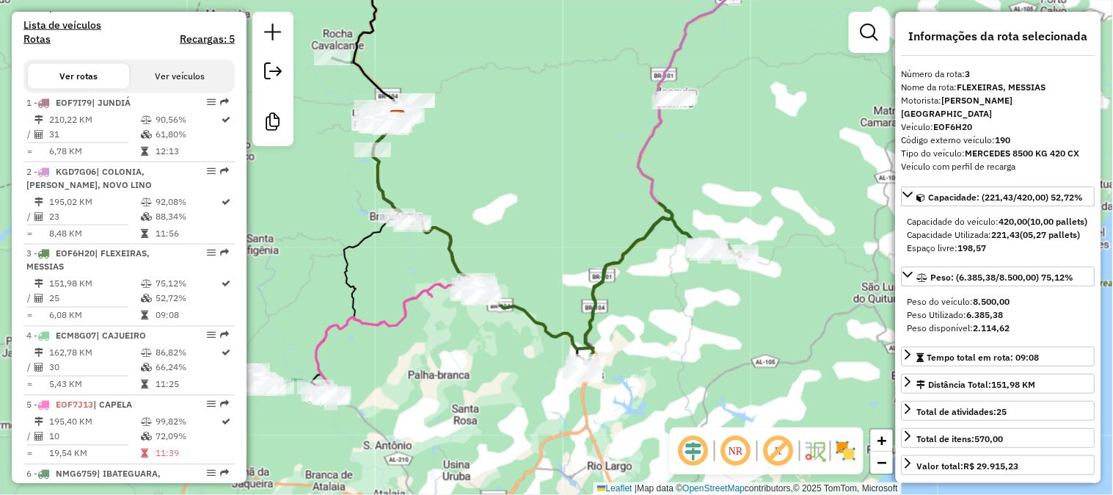
drag, startPoint x: 724, startPoint y: 340, endPoint x: 658, endPoint y: 335, distance: 66.2
click at [724, 340] on div "Janela de atendimento Grade de atendimento Capacidade Transportadoras Veículos …" at bounding box center [556, 247] width 1113 height 495
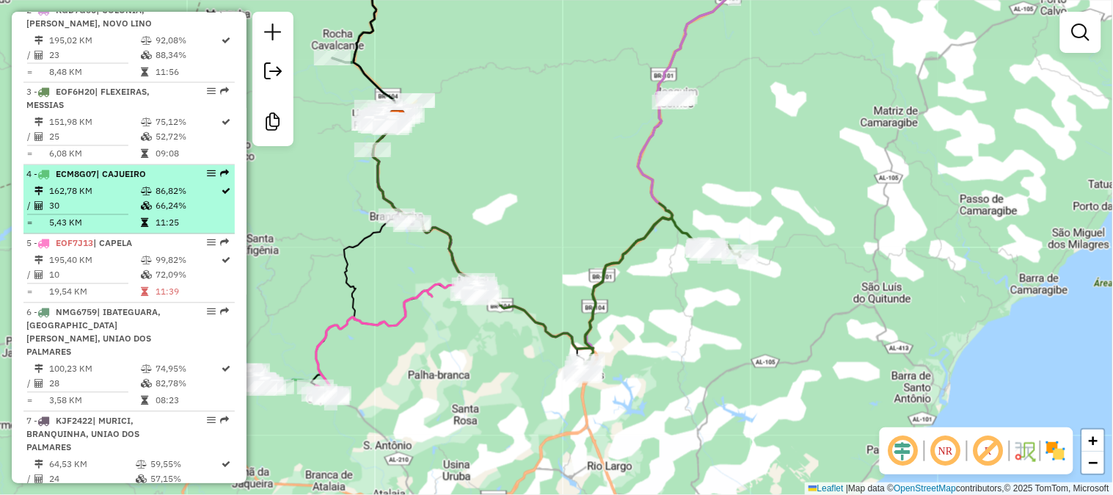
scroll to position [652, 0]
click at [127, 197] on td "162,78 KM" at bounding box center [94, 190] width 92 height 15
select select "**********"
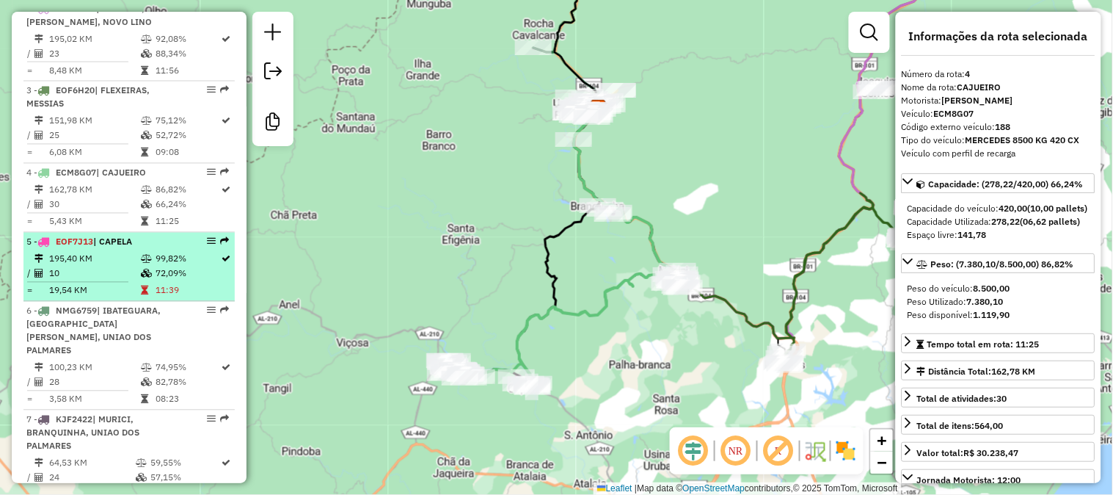
click at [125, 247] on span "| CAPELA" at bounding box center [112, 241] width 39 height 11
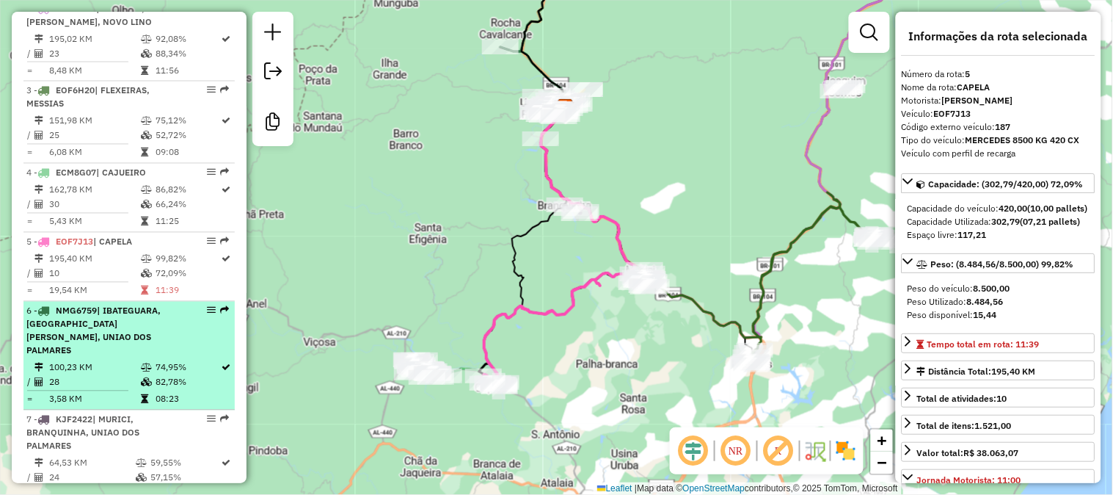
click at [122, 335] on span "| IBATEGUARA, SAO JOSE DA LAJE, UNIAO DOS PALMARES" at bounding box center [93, 330] width 134 height 51
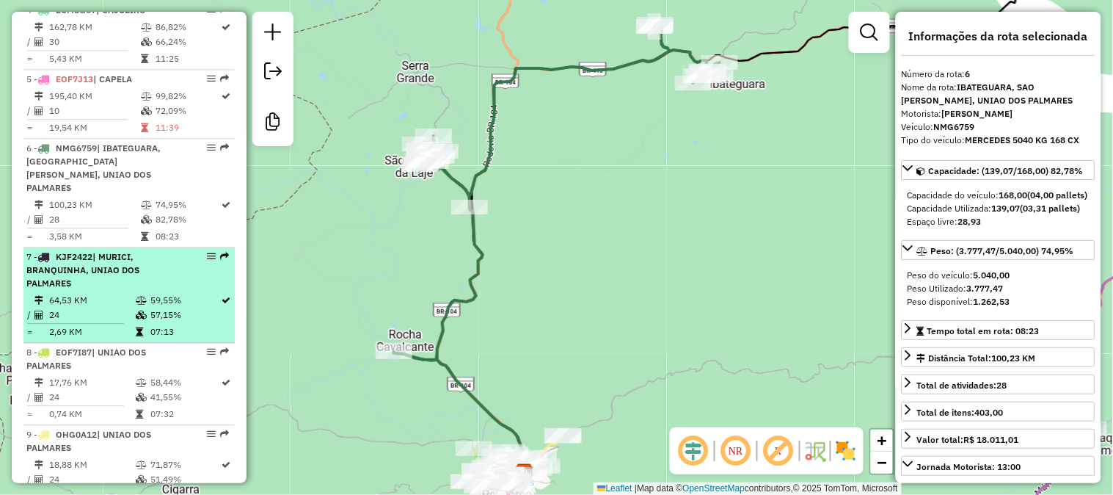
scroll to position [815, 0]
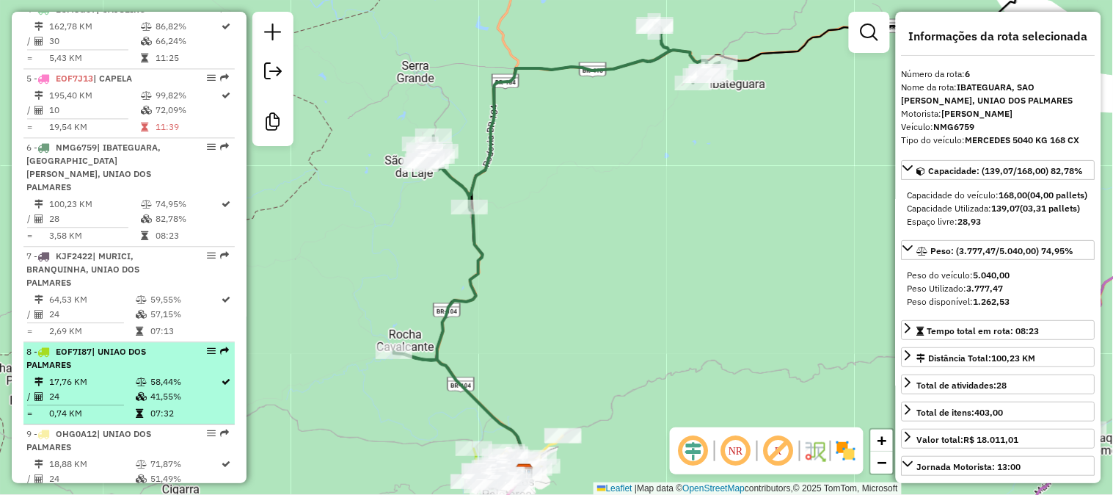
click at [123, 357] on div "8 - EOF7I87 | UNIAO DOS PALMARES" at bounding box center [104, 358] width 156 height 26
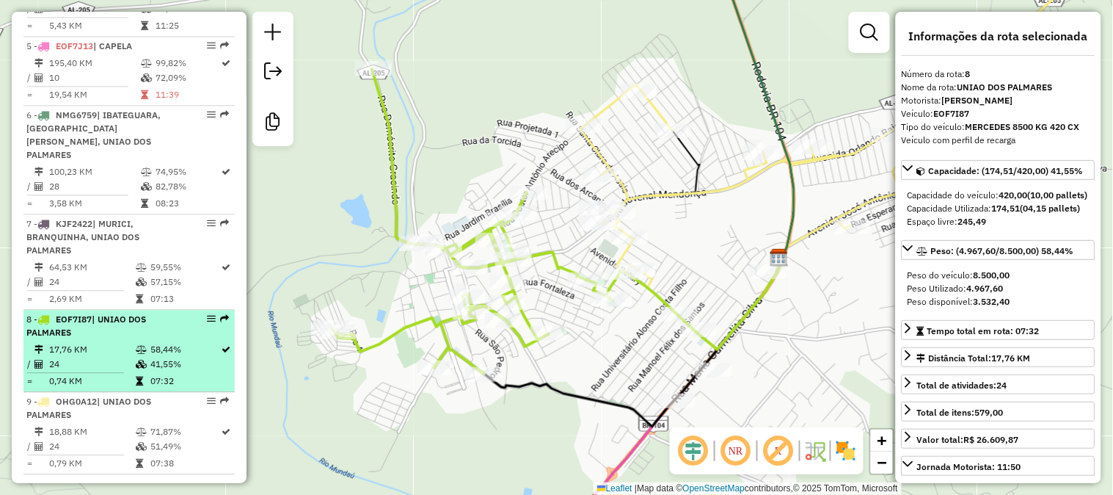
scroll to position [861, 0]
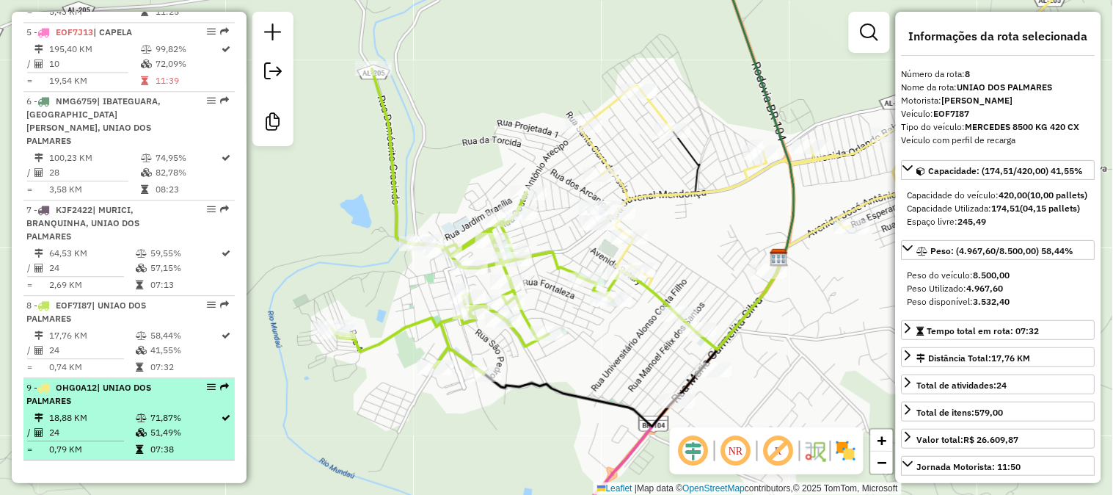
click at [140, 422] on td at bounding box center [142, 417] width 15 height 15
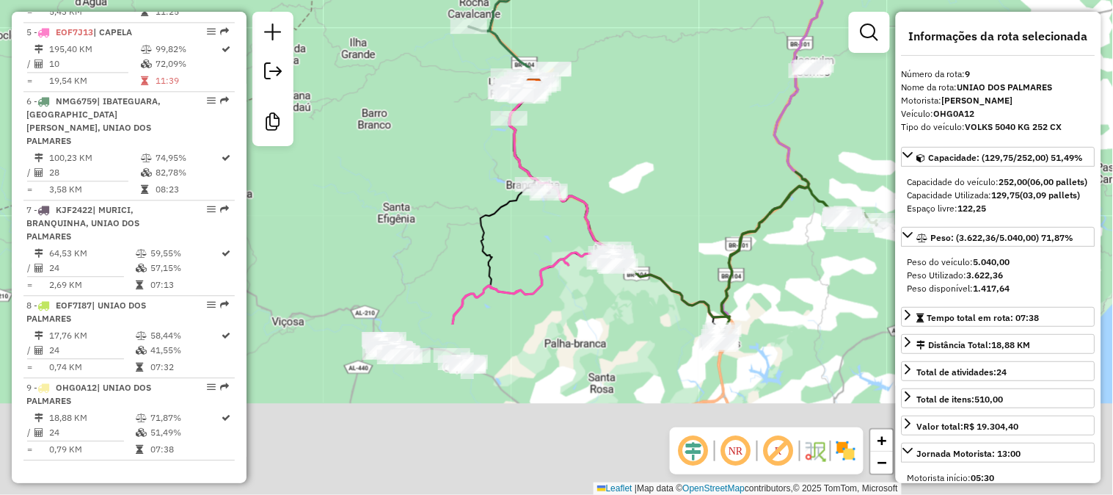
drag, startPoint x: 648, startPoint y: 367, endPoint x: 681, endPoint y: 128, distance: 241.5
click at [693, 98] on div "Janela de atendimento Grade de atendimento Capacidade Transportadoras Veículos …" at bounding box center [556, 247] width 1113 height 495
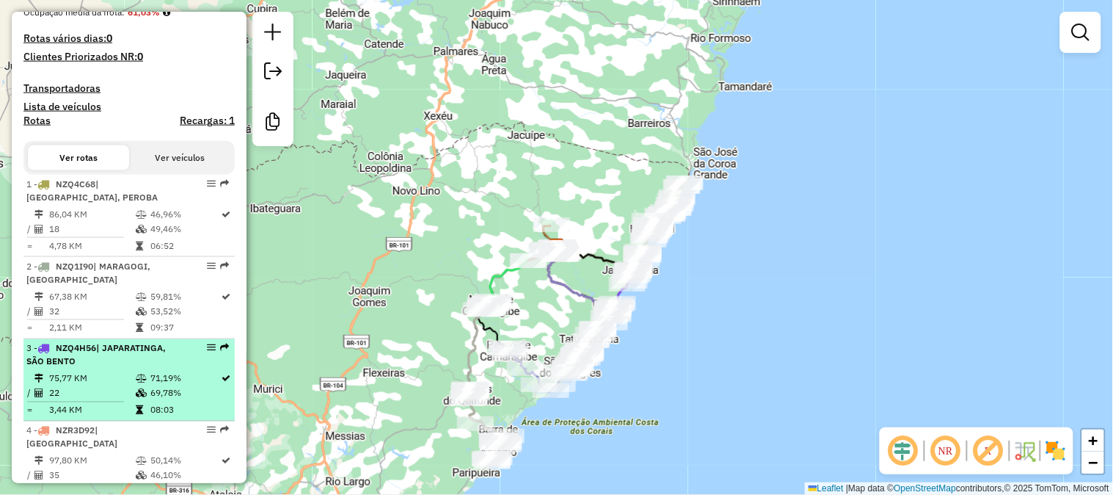
scroll to position [489, 0]
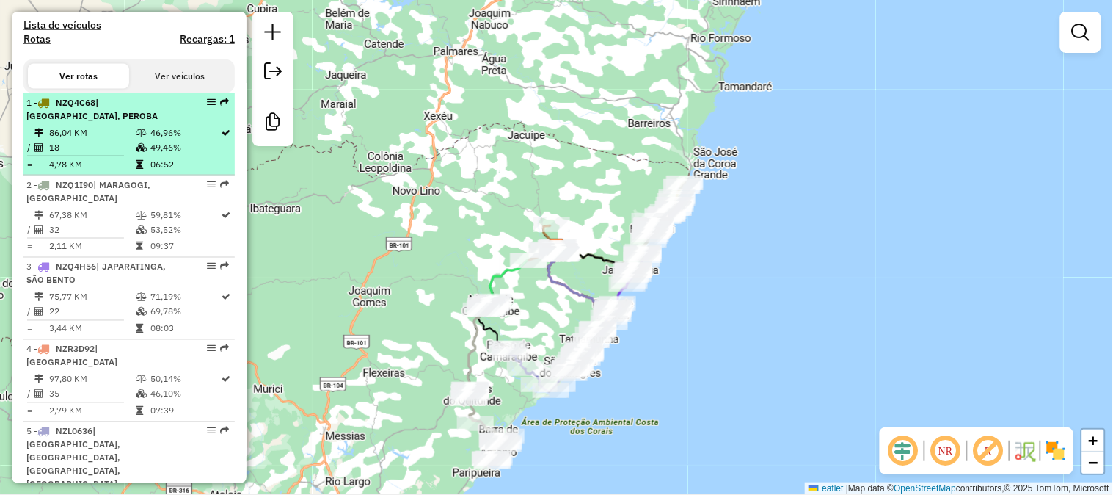
click at [138, 137] on icon at bounding box center [141, 132] width 11 height 9
select select "**********"
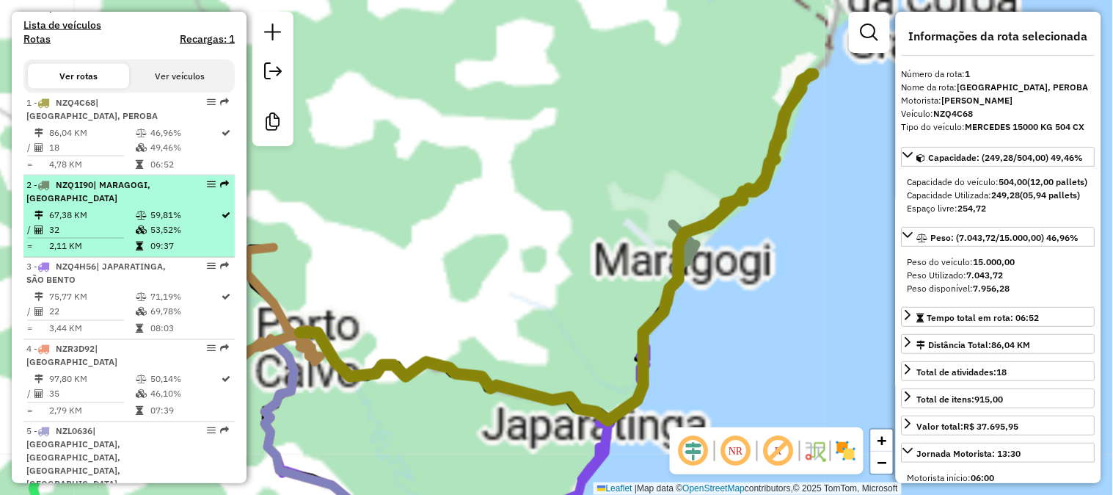
click at [123, 237] on td "32" at bounding box center [91, 229] width 87 height 15
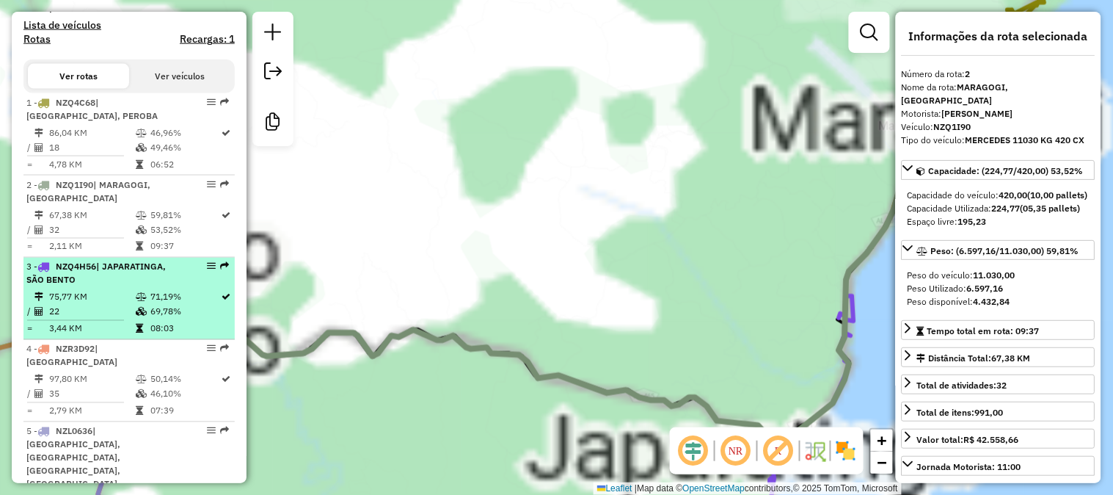
click at [125, 301] on li "3 - NZQ4H56 | [GEOGRAPHIC_DATA], SÃO BENTO 75,77 KM 71,19% / 22 69,78% = 3,44 K…" at bounding box center [128, 299] width 211 height 82
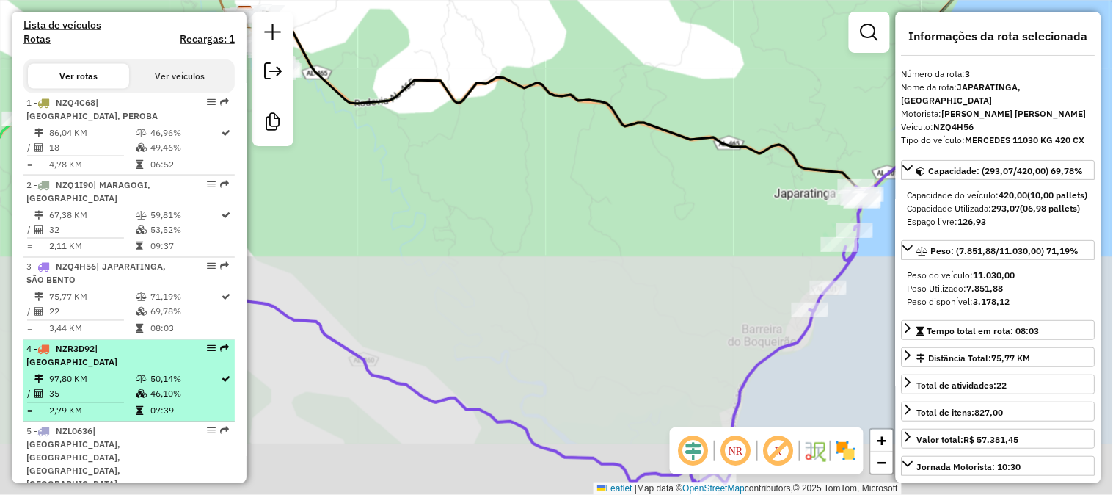
click at [129, 387] on td "97,80 KM" at bounding box center [91, 379] width 87 height 15
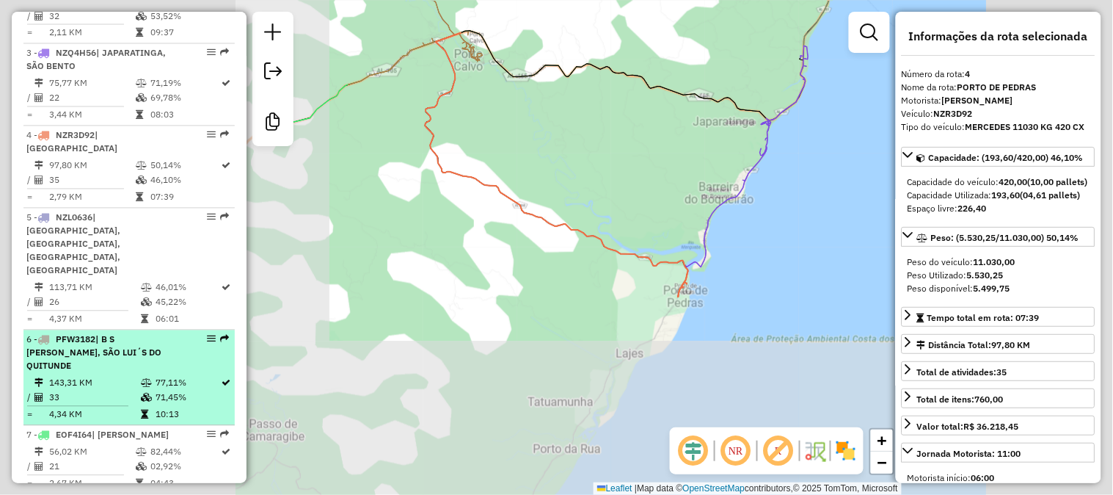
scroll to position [734, 0]
